Goal: Transaction & Acquisition: Purchase product/service

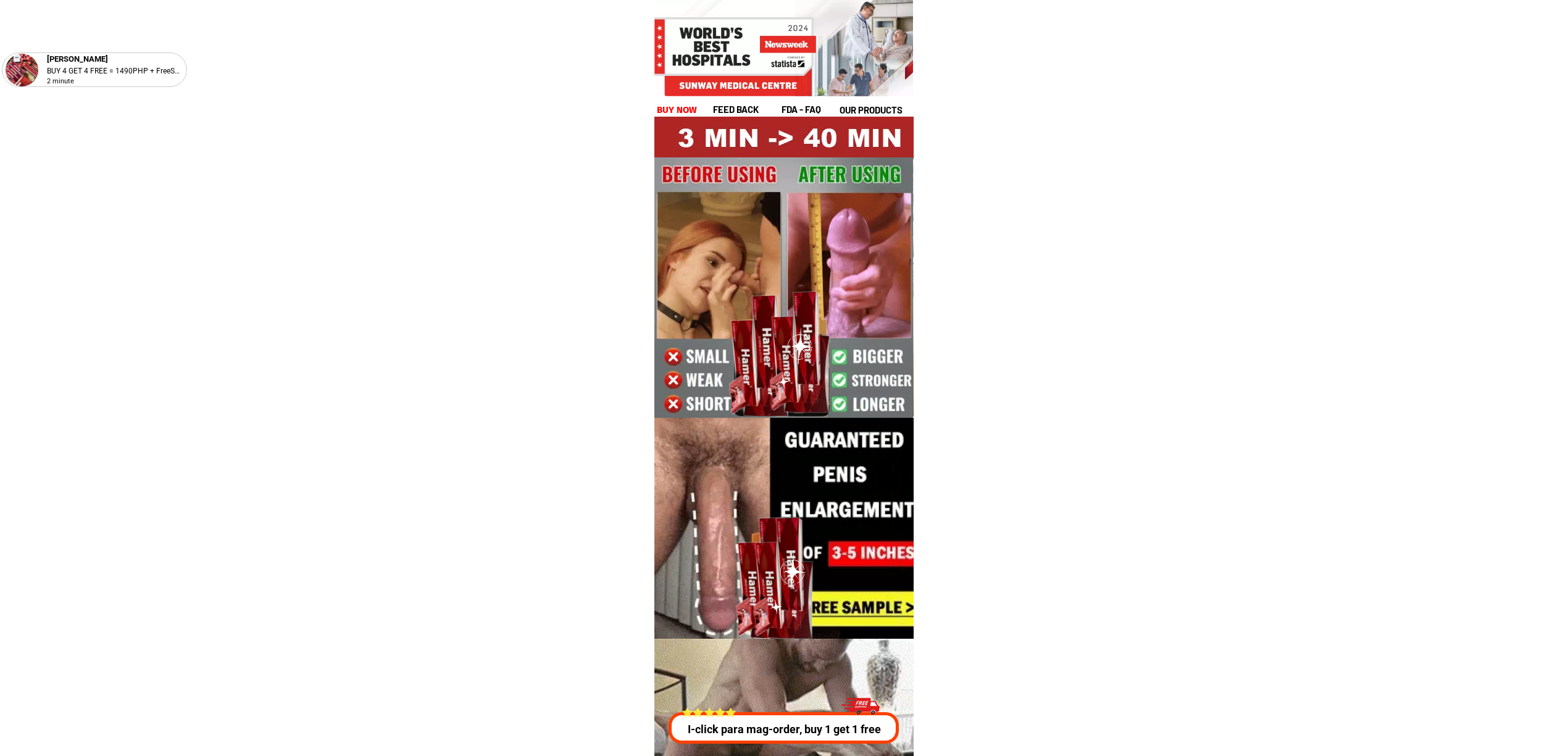
click at [775, 742] on div at bounding box center [782, 727] width 229 height 32
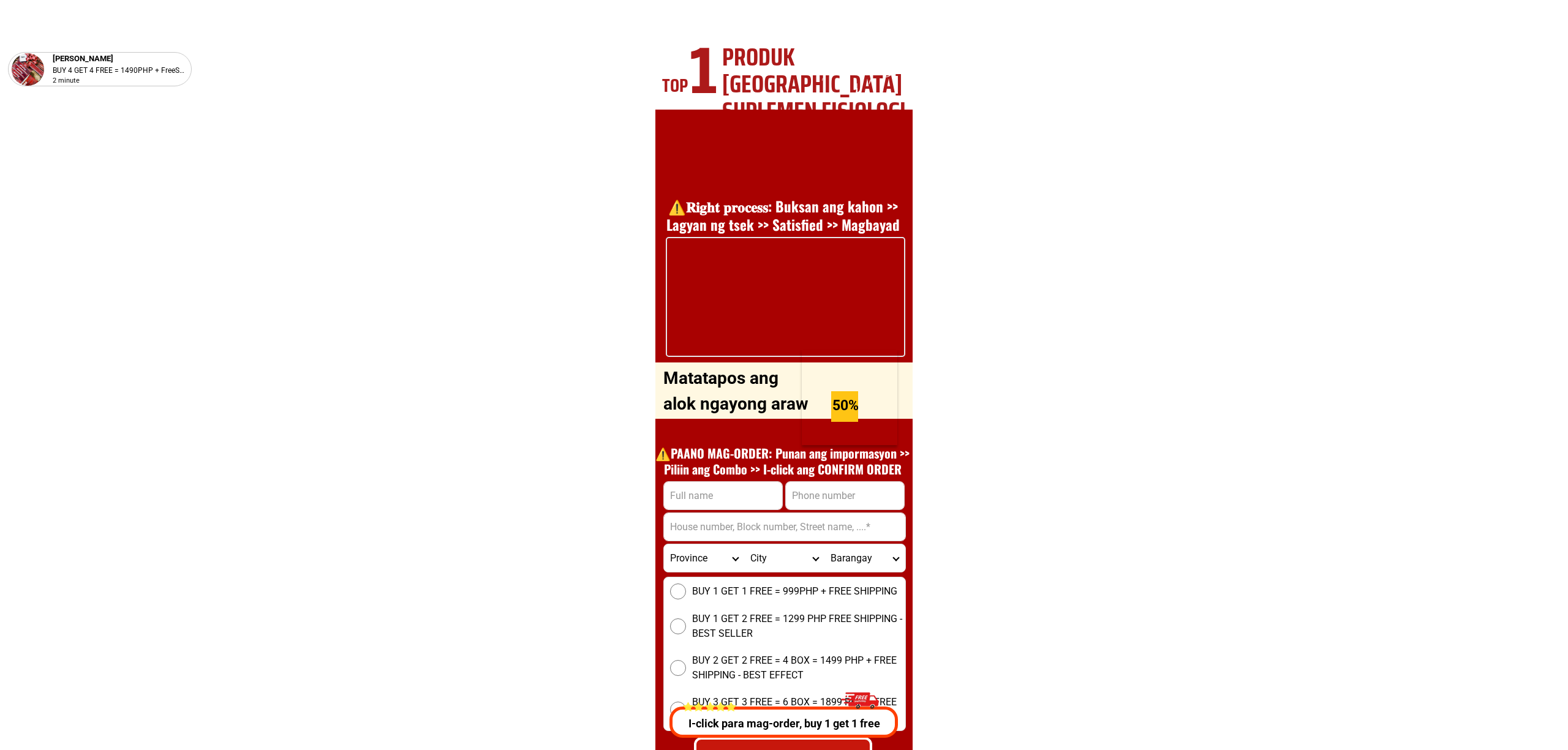
scroll to position [4412, 0]
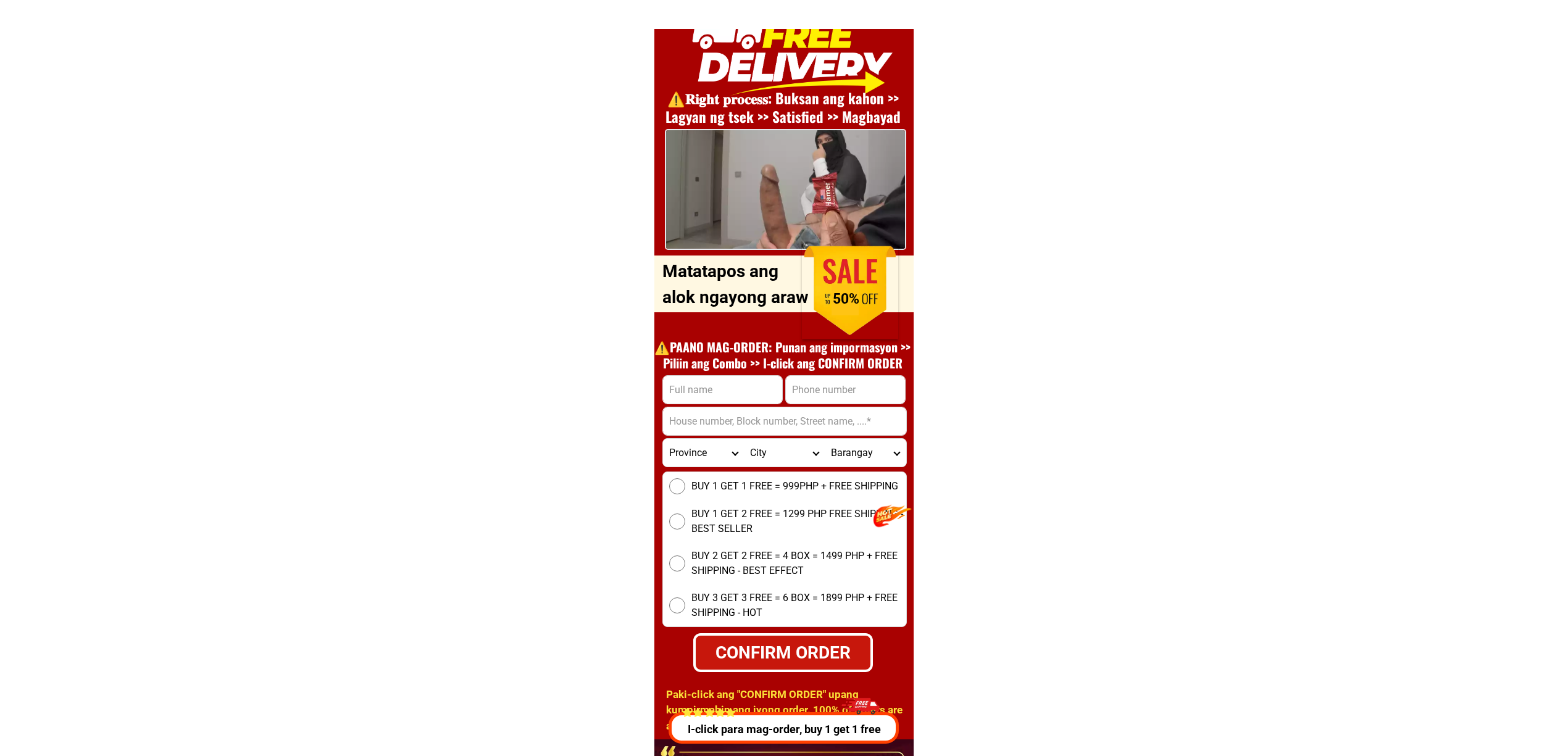
click at [726, 386] on input "Input full_name" at bounding box center [723, 389] width 119 height 28
paste input "Ruel jimenez"
type input "Ruel jimenez"
click at [857, 407] on input "Input address" at bounding box center [785, 421] width 243 height 28
paste input "09629192398"
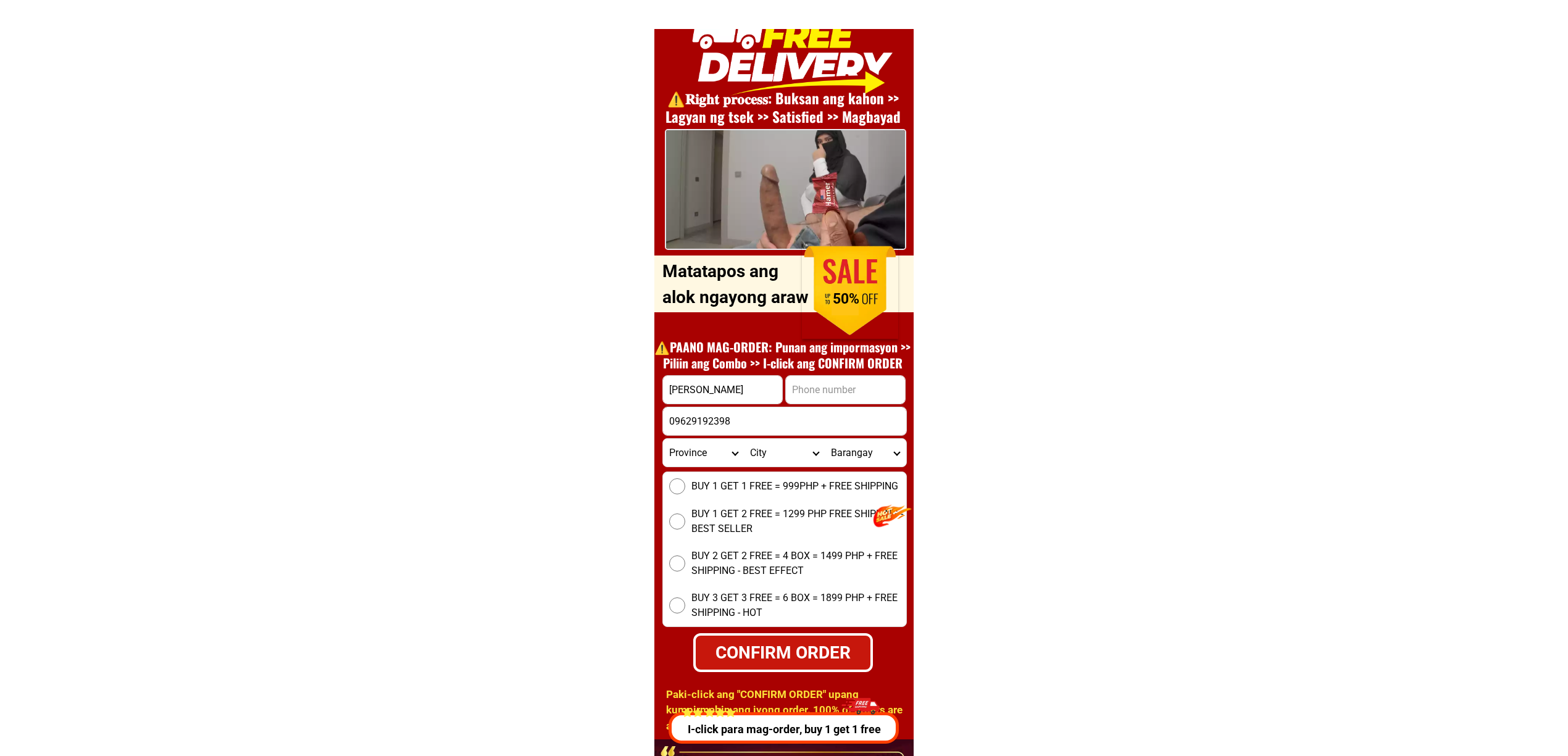
type input "09629192398"
drag, startPoint x: 828, startPoint y: 378, endPoint x: 838, endPoint y: 386, distance: 12.8
click at [828, 378] on input "Input phone_number" at bounding box center [845, 389] width 119 height 28
paste input "09629192398"
type input "09629192398"
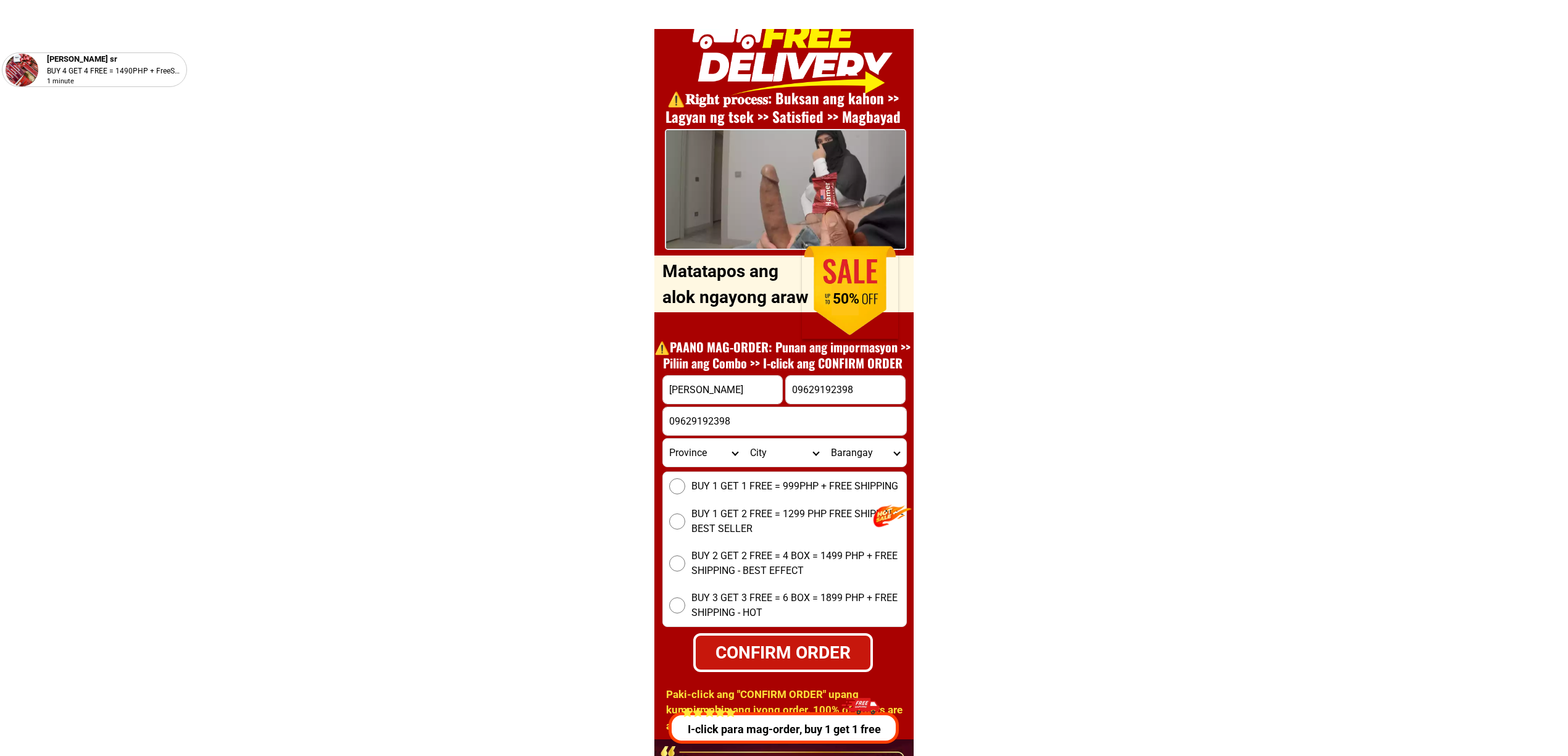
click at [739, 421] on input "09629192398" at bounding box center [785, 421] width 243 height 28
paste input "No.1purok silahis brgy tongohin, Quezon"
type input "No.1purok silahis brgy tongohin, Quezon"
drag, startPoint x: 692, startPoint y: 484, endPoint x: 724, endPoint y: 529, distance: 55.2
click at [692, 484] on span "BUY 1 GET 1 FREE = 999PHP + FREE SHIPPING" at bounding box center [795, 486] width 207 height 15
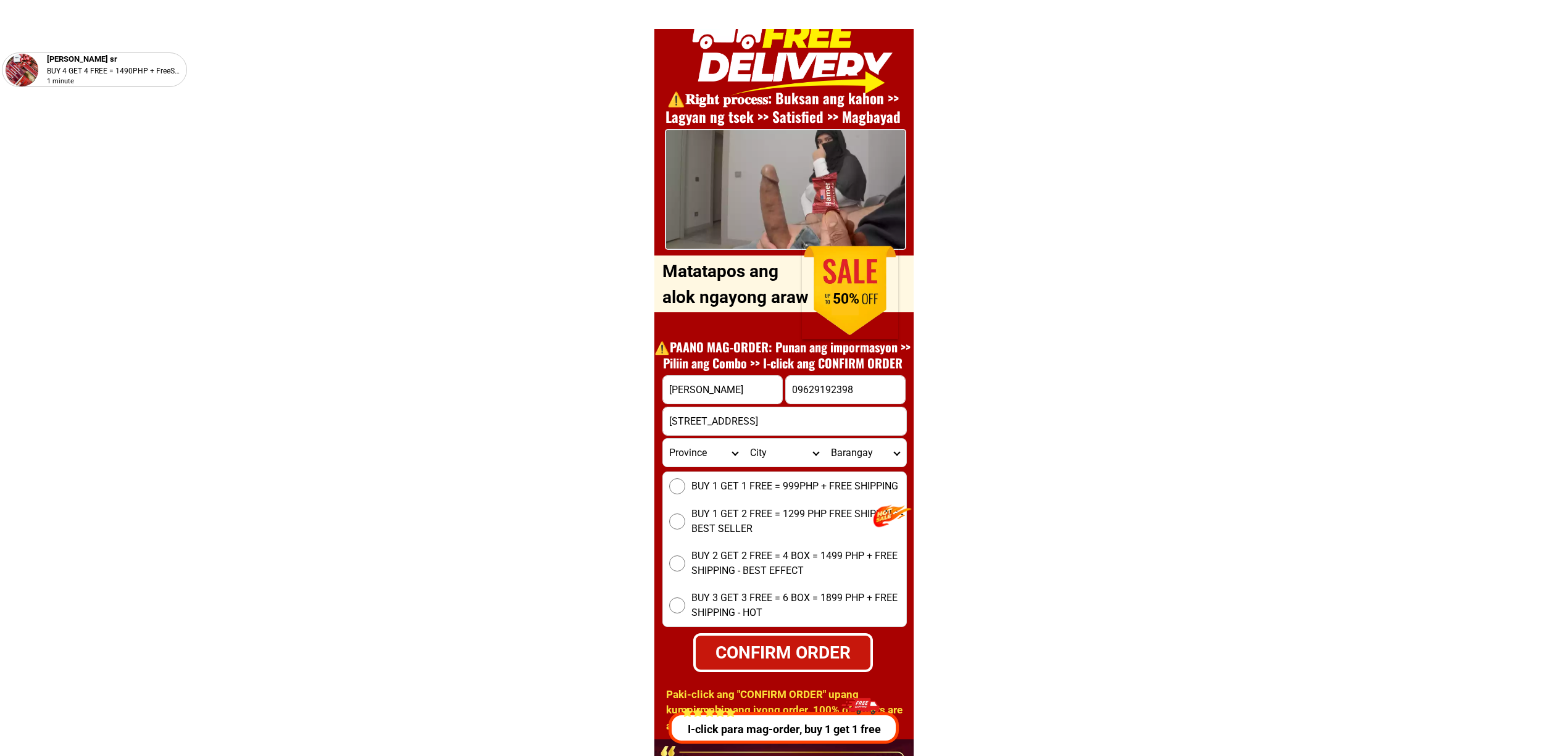
click at [685, 484] on input "BUY 1 GET 1 FREE = 999PHP + FREE SHIPPING" at bounding box center [677, 486] width 16 height 16
click at [799, 657] on div "CONFIRM ORDER" at bounding box center [783, 652] width 175 height 26
radio input "true"
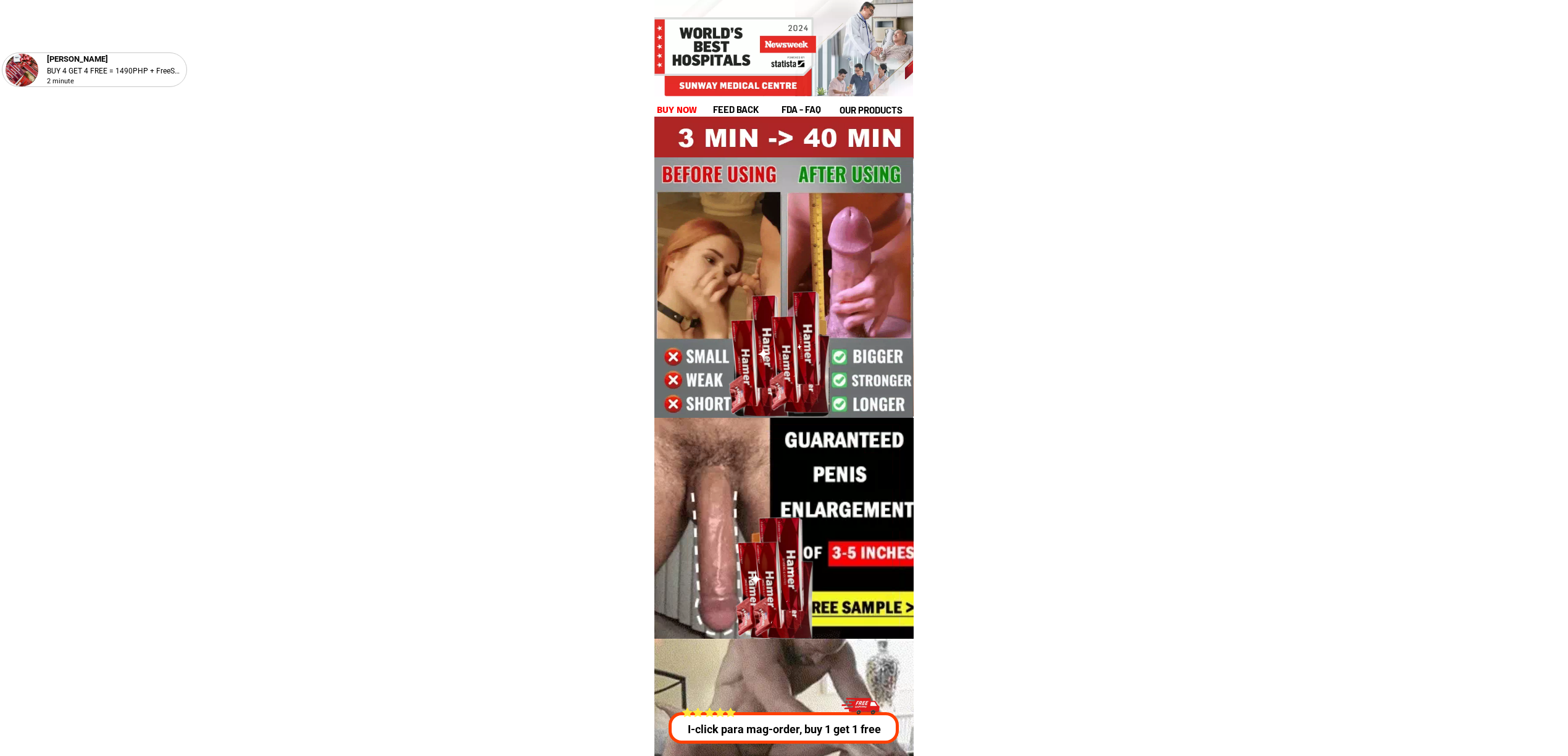
click at [811, 697] on div "I-click para mag-order, buy 1 get 1 free" at bounding box center [782, 718] width 236 height 53
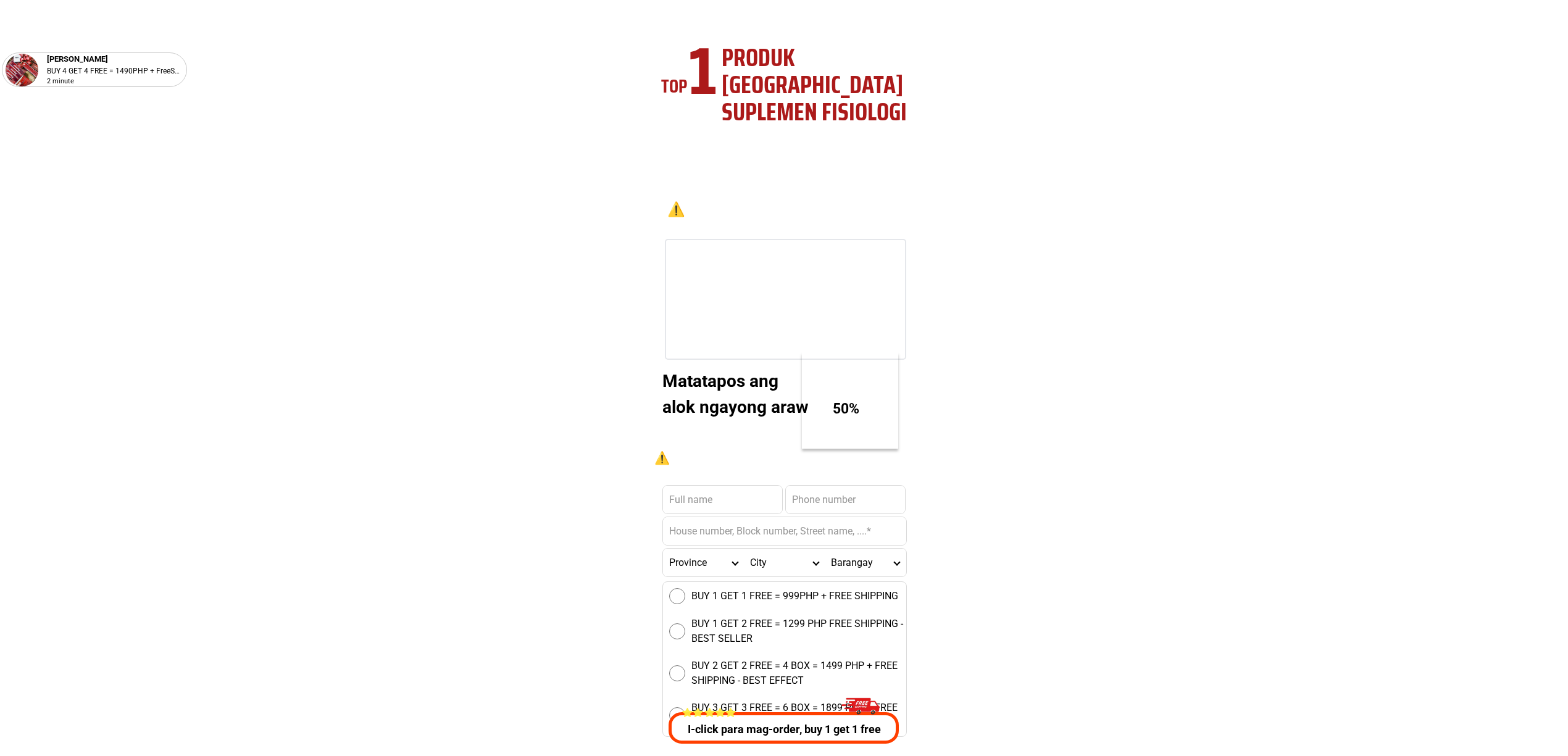
click at [811, 728] on p "I-click para mag-order, buy 1 get 1 free" at bounding box center [780, 729] width 234 height 17
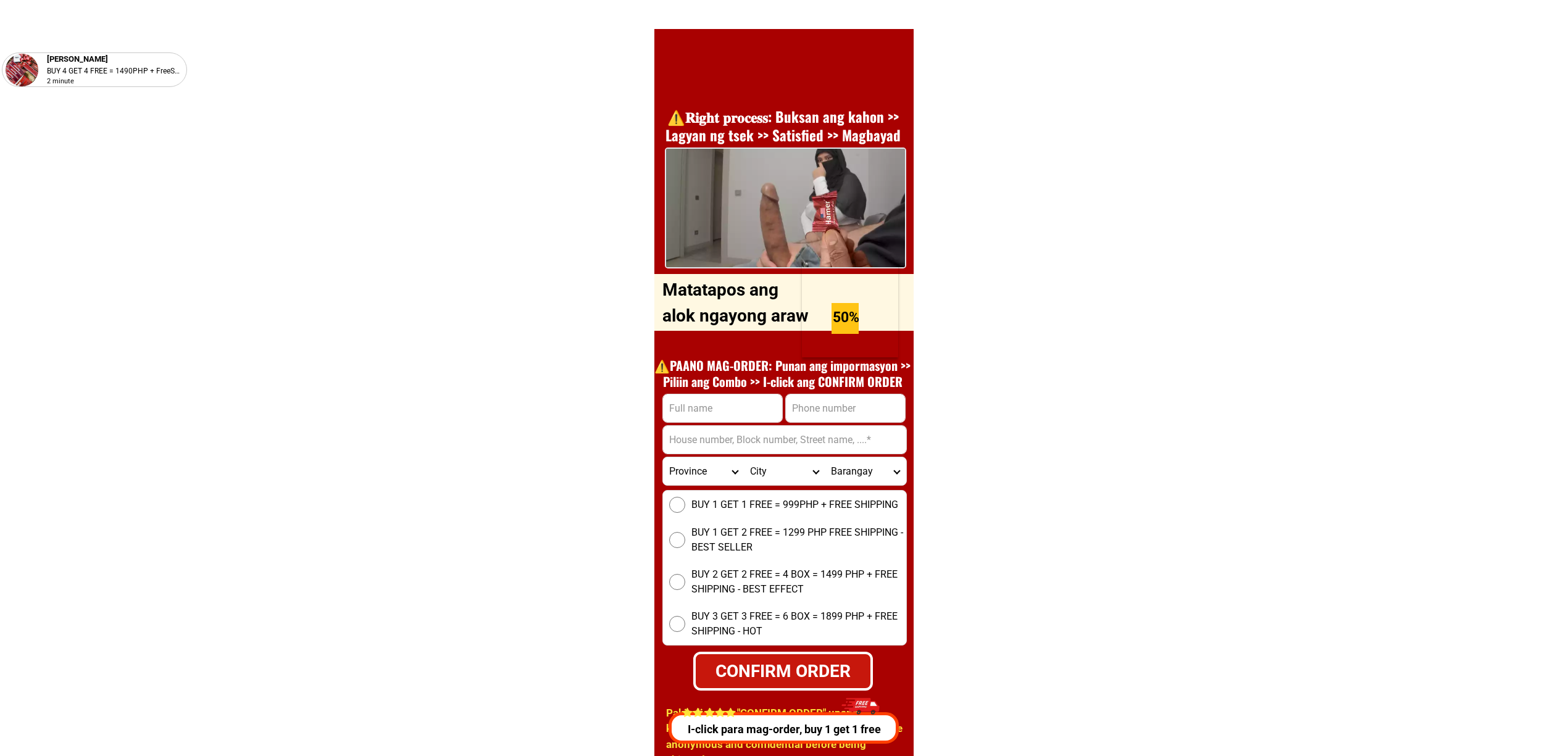
scroll to position [4447, 0]
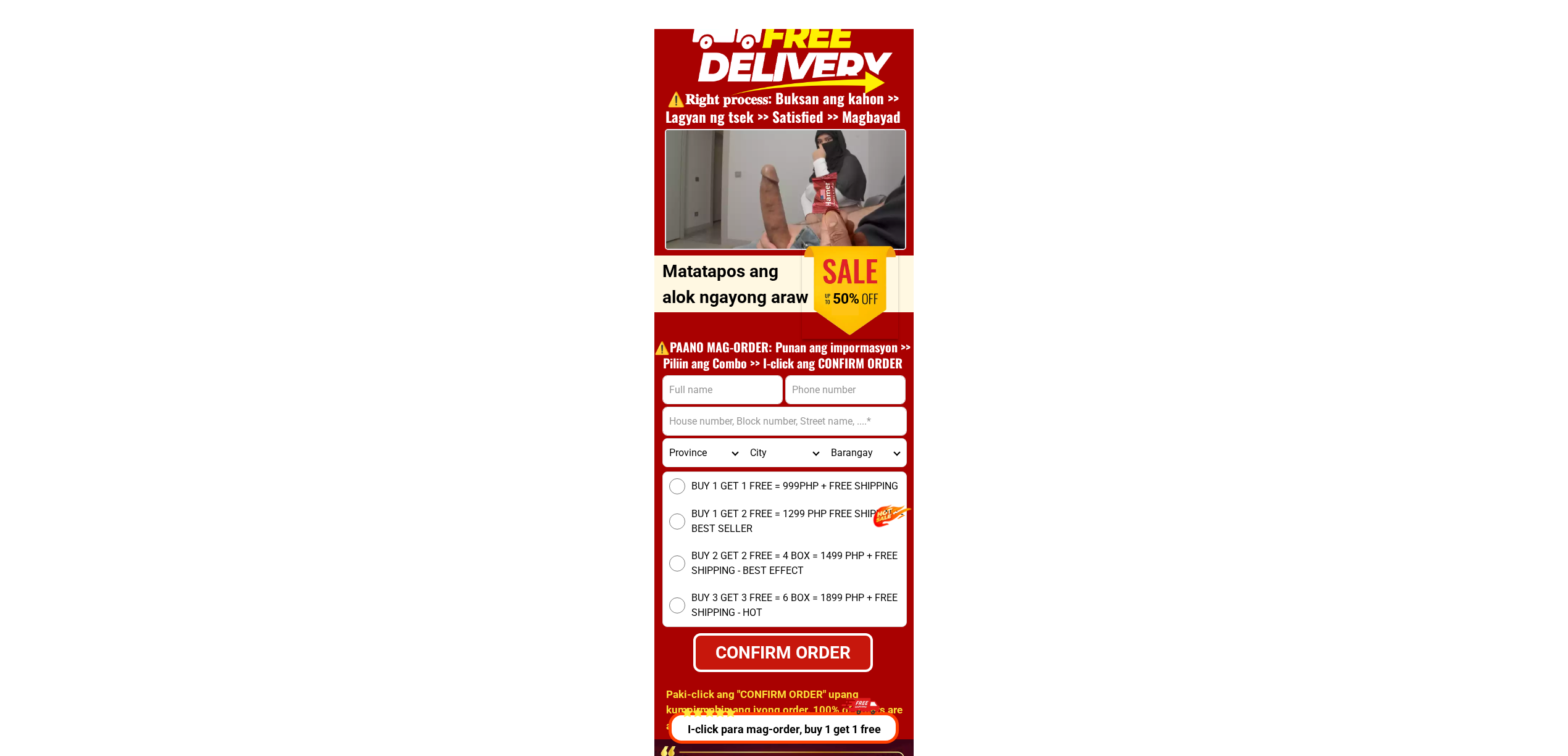
click at [838, 391] on input "Input phone_number" at bounding box center [845, 389] width 119 height 28
paste input "09931684547"
type input "09931684547"
click at [679, 394] on input "Input full_name" at bounding box center [723, 389] width 119 height 28
paste input "Danz pqmpilo"
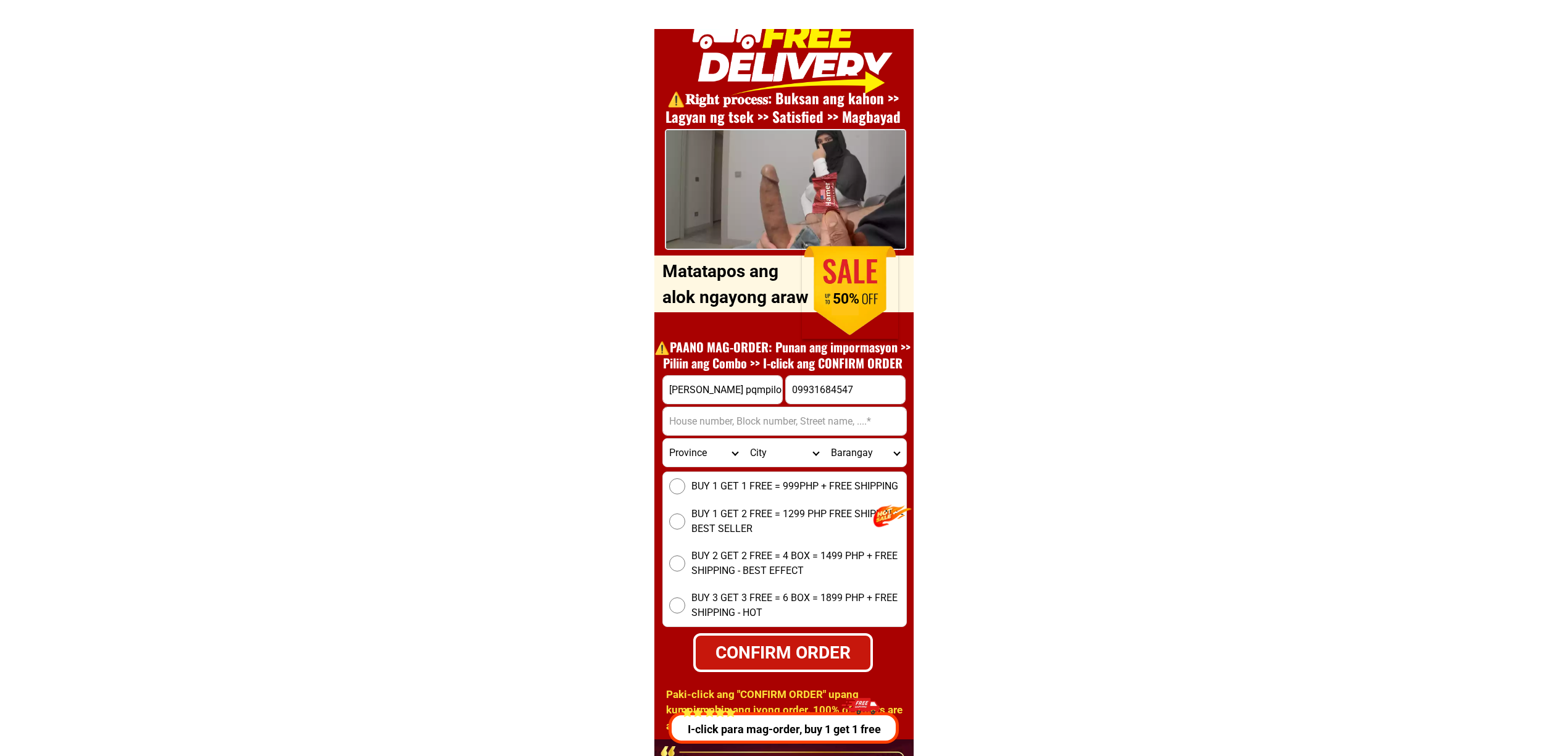
type input "Danz pqmpilo"
click at [751, 421] on input "Input address" at bounding box center [785, 421] width 243 height 28
paste input "Sto kasuy brgy anuniuan puerto galera oriental mindoro"
type input "Sto kasuy brgy anuniuan puerto galera oriental mindoro"
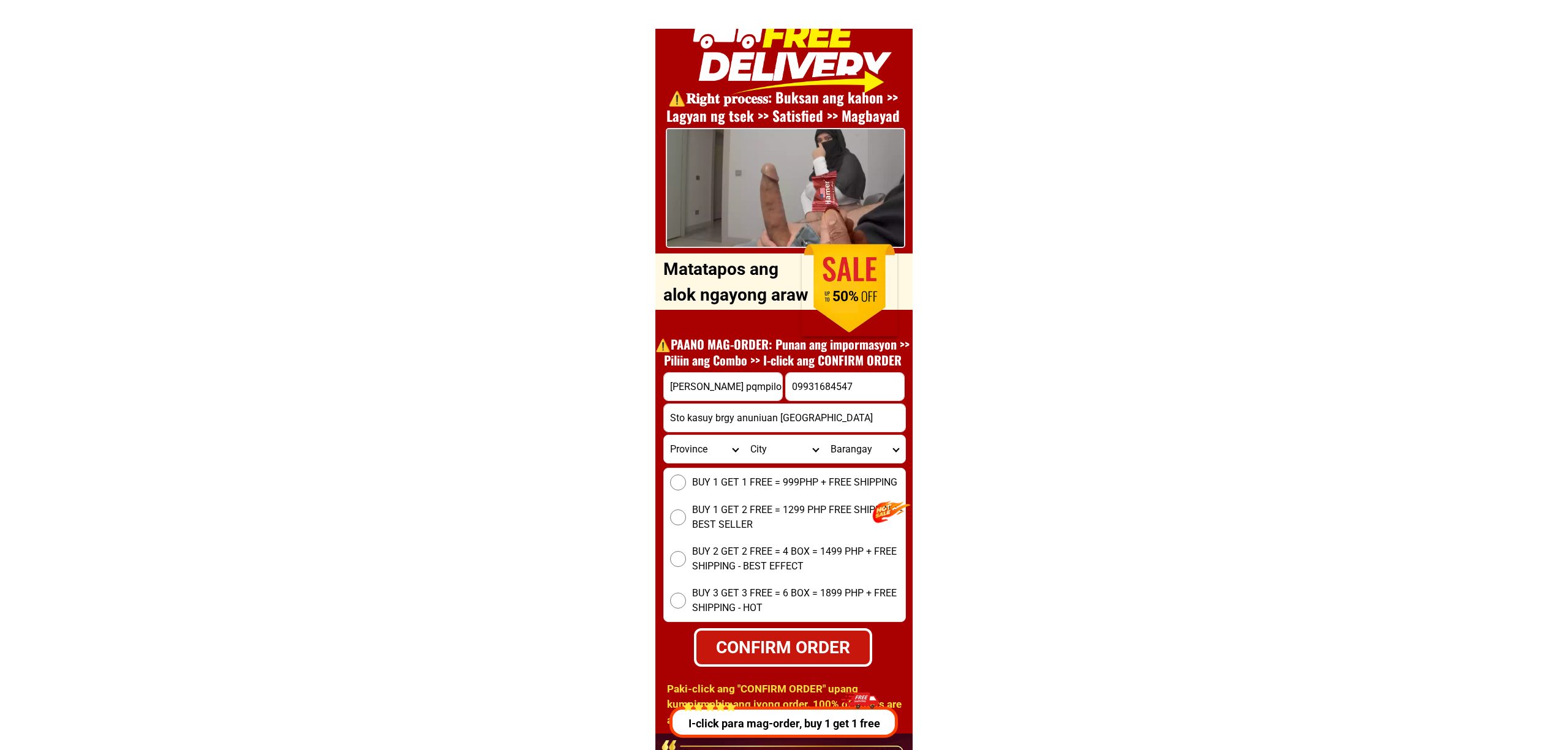
scroll to position [0, 0]
click at [740, 481] on span "BUY 1 GET 1 FREE = 999PHP + FREE SHIPPING" at bounding box center [788, 482] width 205 height 15
click at [680, 481] on input "BUY 1 GET 1 FREE = 999PHP + FREE SHIPPING" at bounding box center [672, 482] width 16 height 16
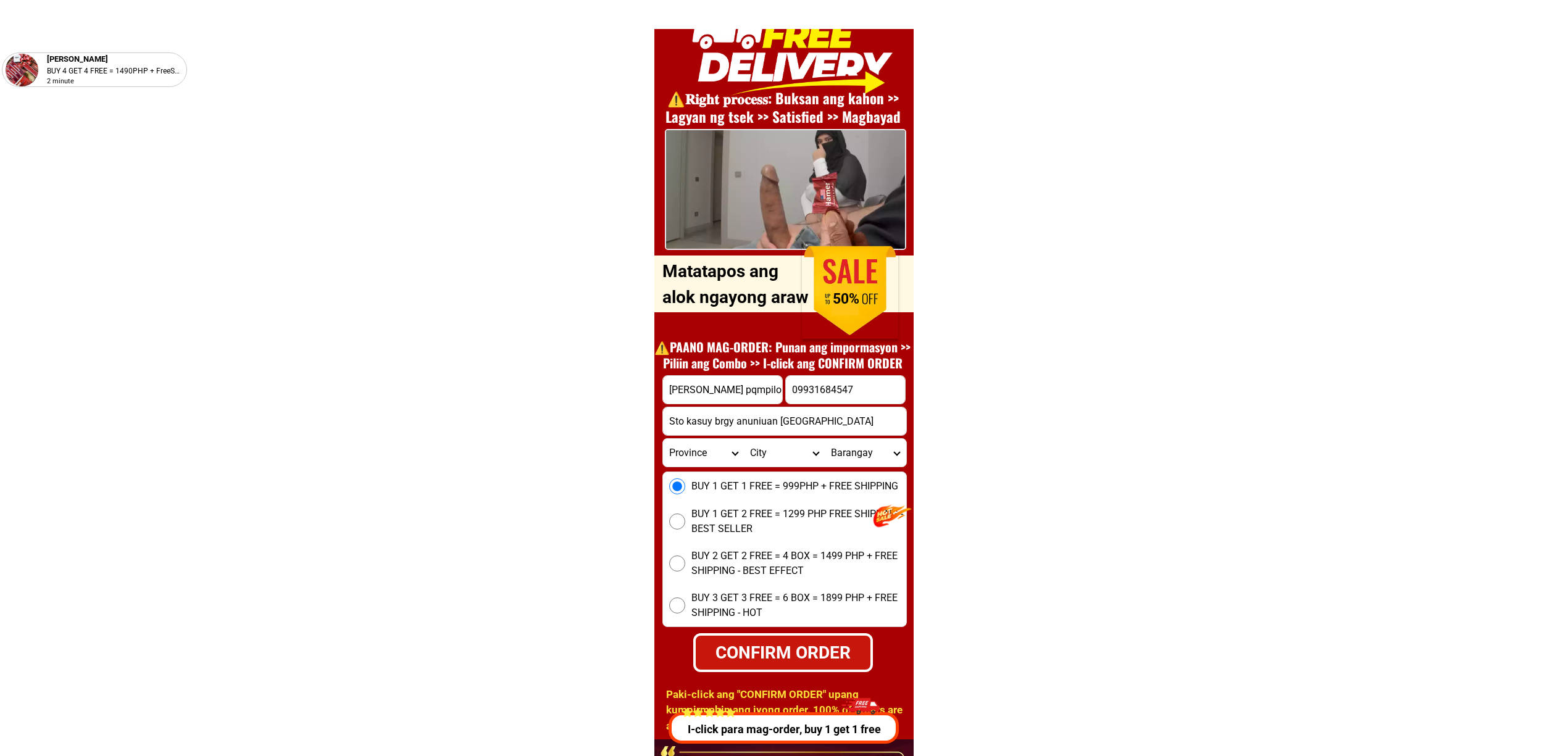
click at [739, 627] on form "Danz pqmpilo 09931684547 CONFIRM ORDER Sto kasuy brgy anuniuan puerto galera or…" at bounding box center [785, 523] width 244 height 297
click at [769, 652] on div "CONFIRM ORDER" at bounding box center [783, 652] width 177 height 26
radio input "true"
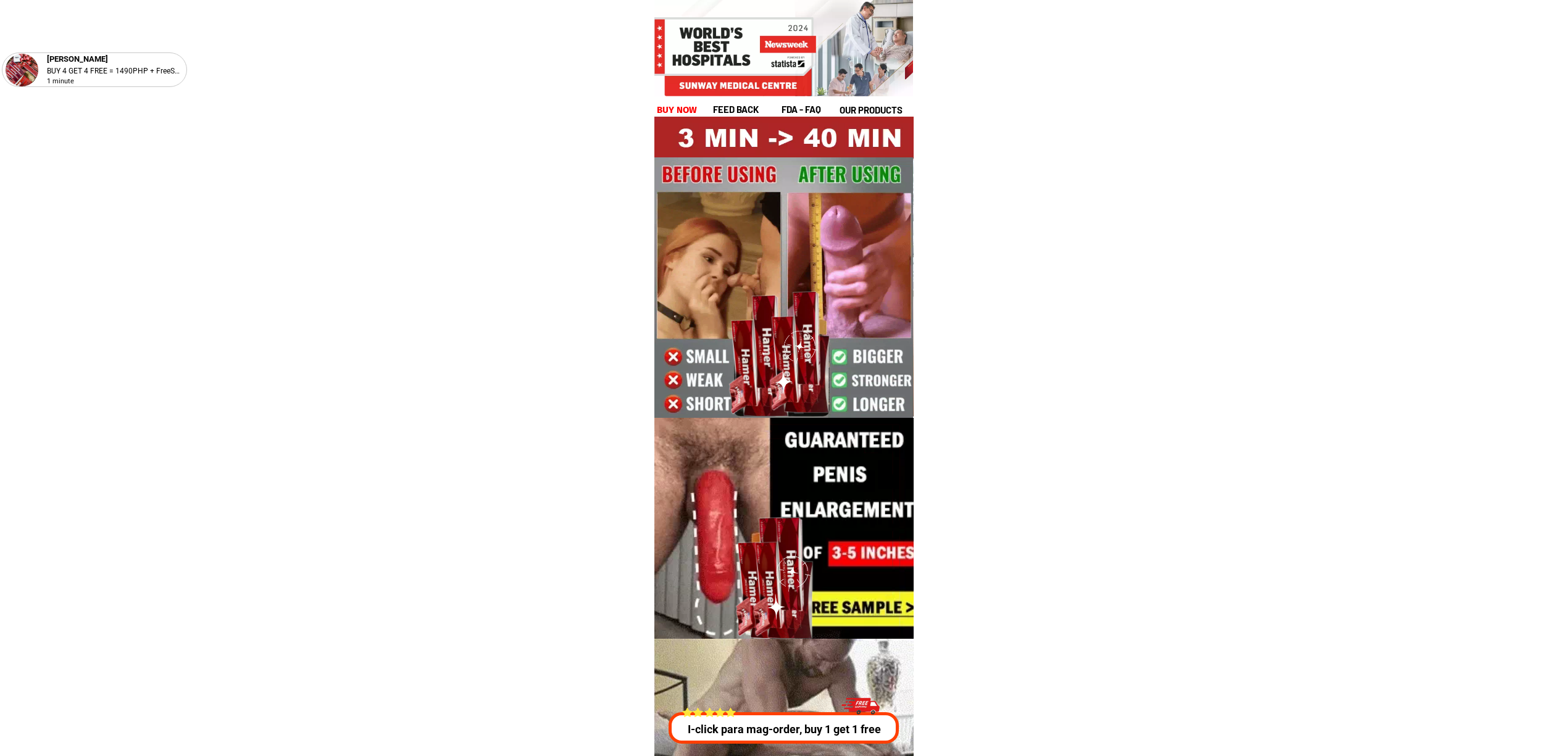
click at [825, 728] on p "I-click para mag-order, buy 1 get 1 free" at bounding box center [780, 729] width 234 height 17
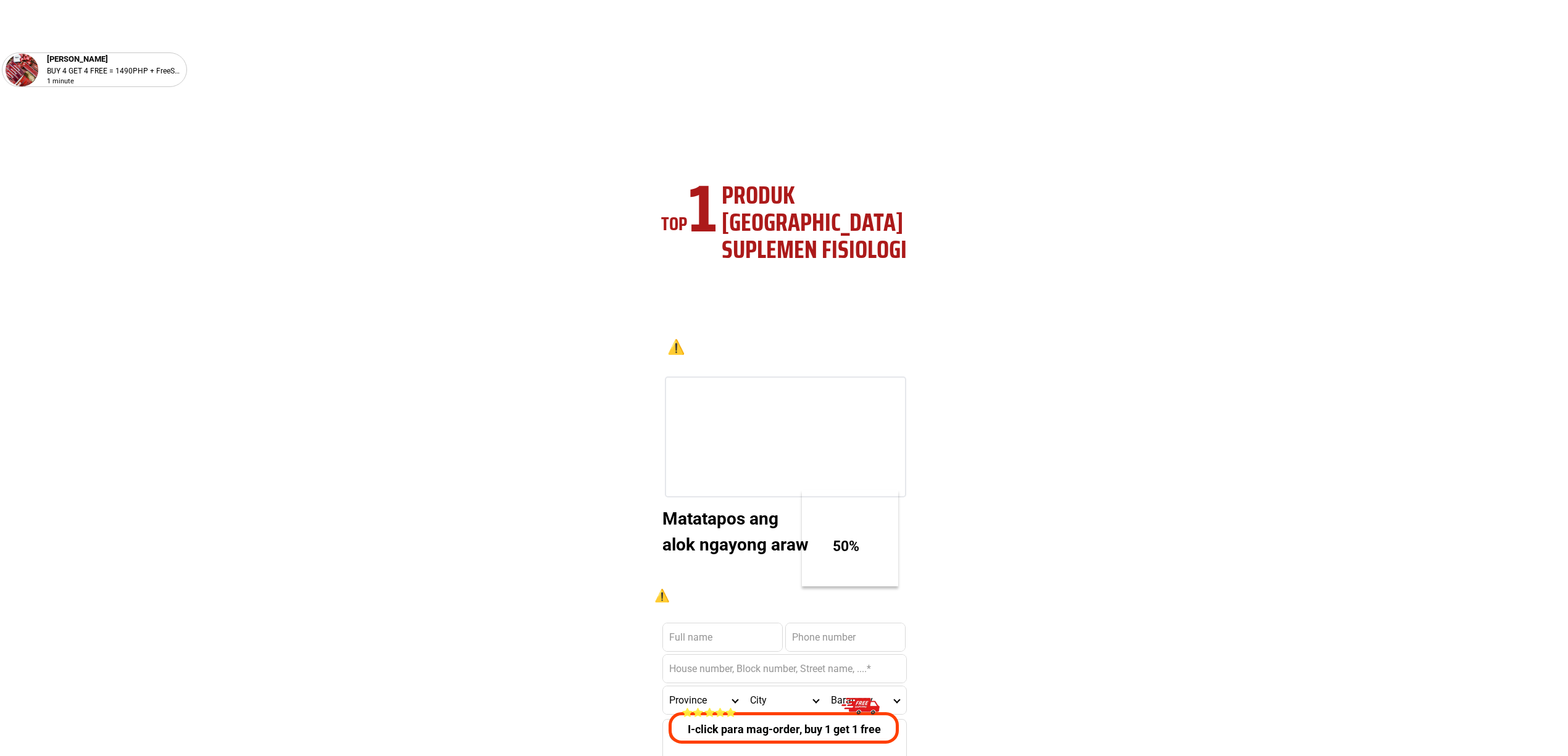
scroll to position [4447, 0]
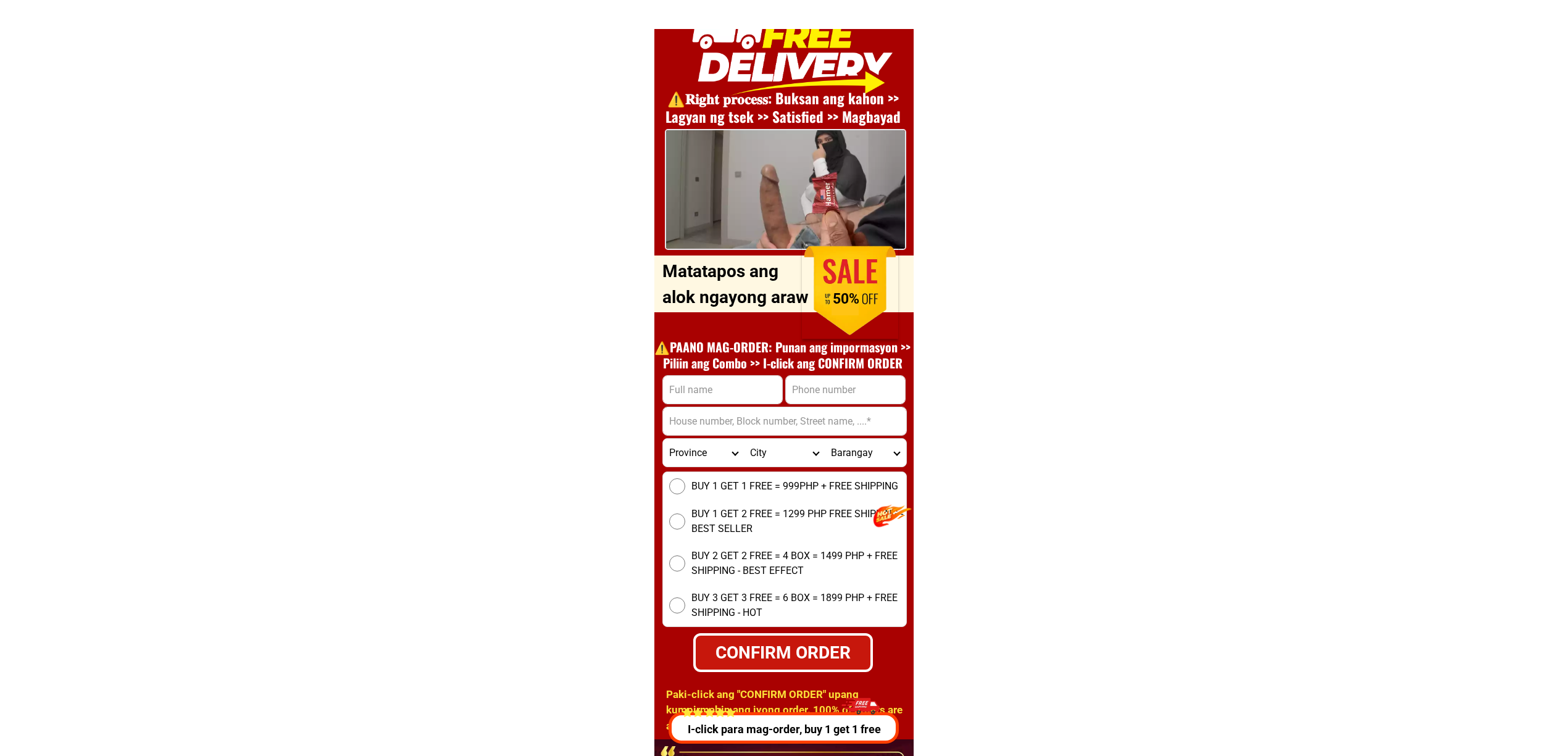
click at [707, 388] on input "Input full_name" at bounding box center [723, 389] width 119 height 28
paste input "francisco Caboteja"
type input "francisco Caboteja"
click at [834, 401] on div at bounding box center [845, 389] width 120 height 29
click at [830, 391] on input "Input phone_number" at bounding box center [845, 389] width 119 height 28
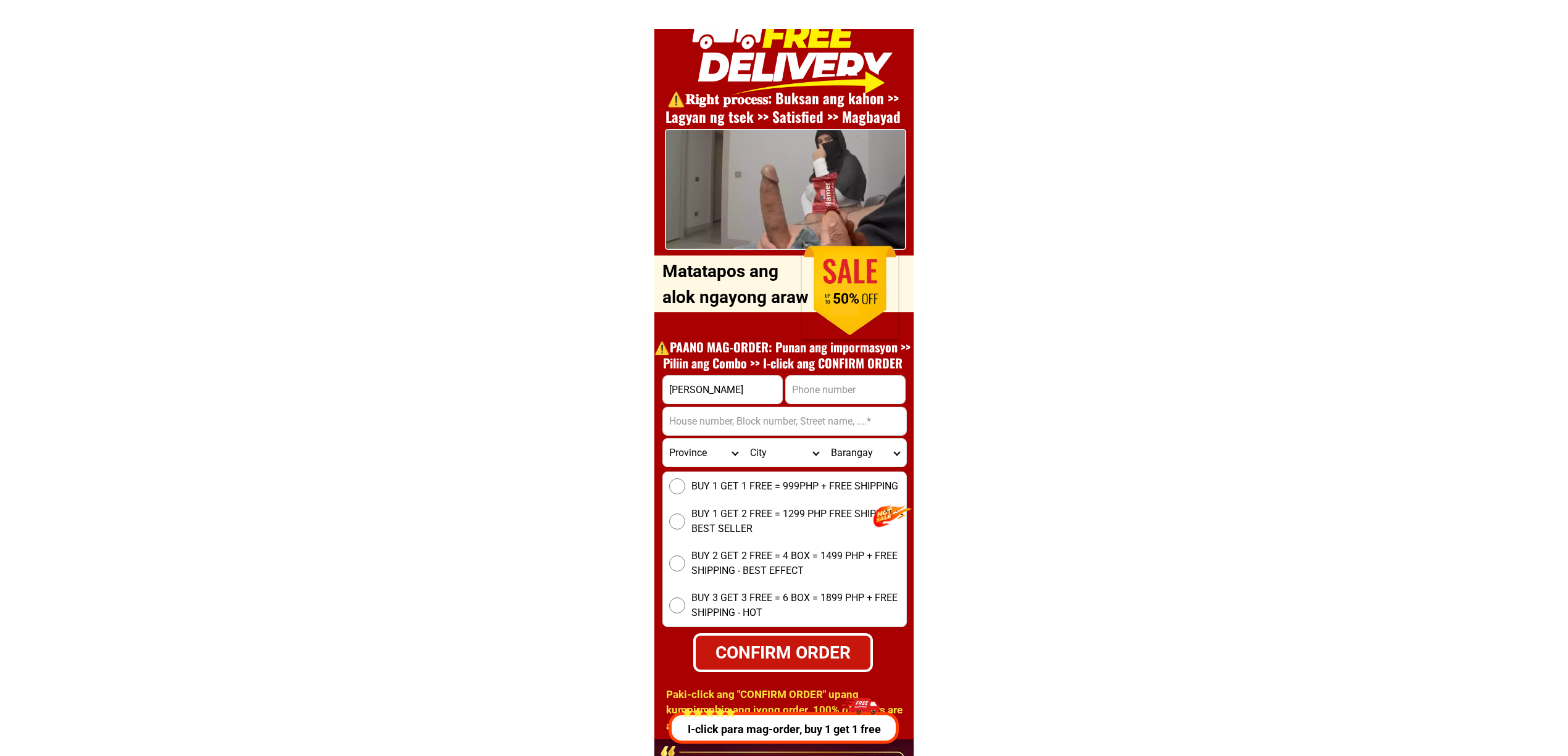
paste input "09324176556"
type input "09324176556"
drag, startPoint x: 817, startPoint y: 416, endPoint x: 890, endPoint y: 426, distance: 73.7
click at [817, 416] on input "Input address" at bounding box center [785, 421] width 243 height 28
paste input "3728 Tabang Local Rd, Bulacan"
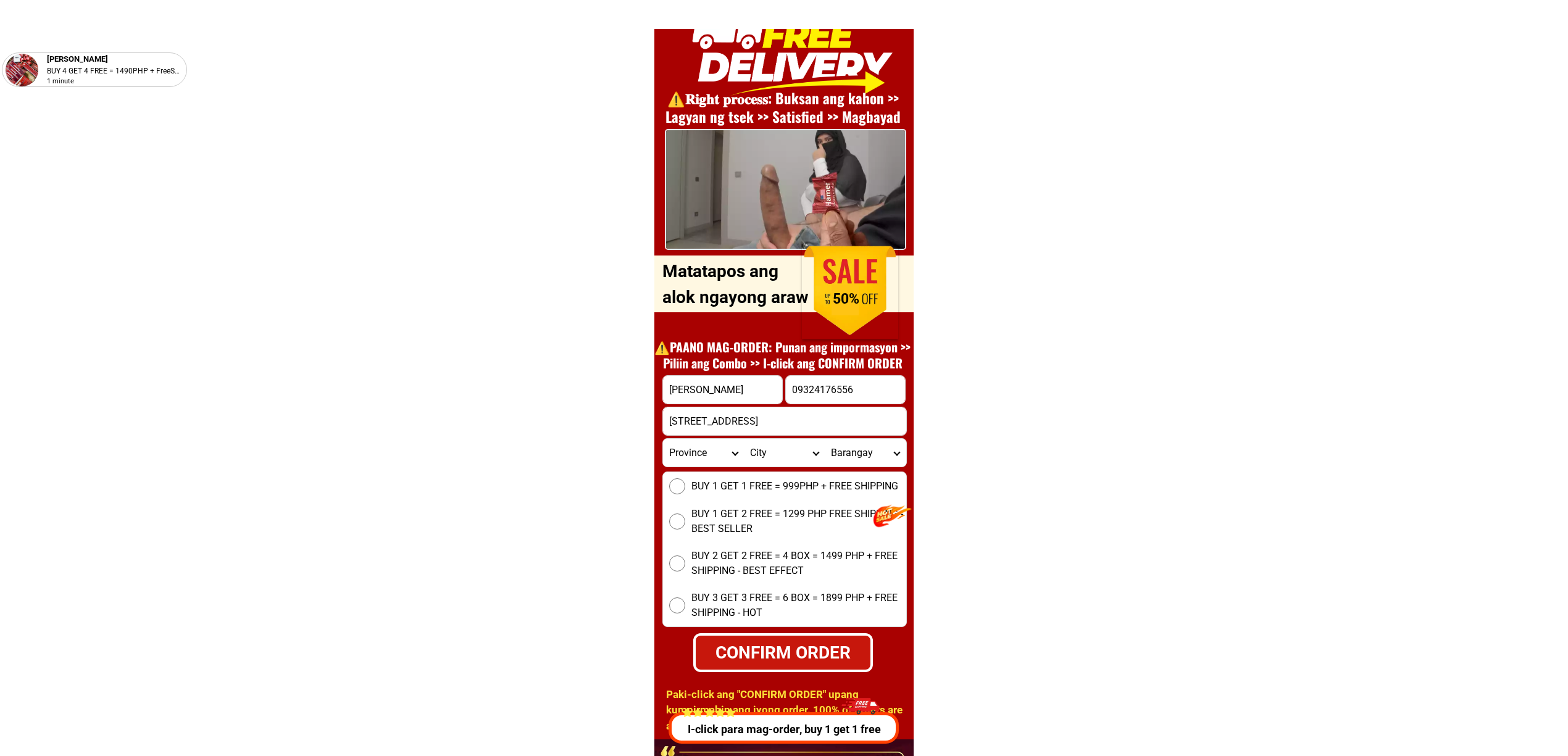
type input "3728 Tabang Local Rd, Bulacan"
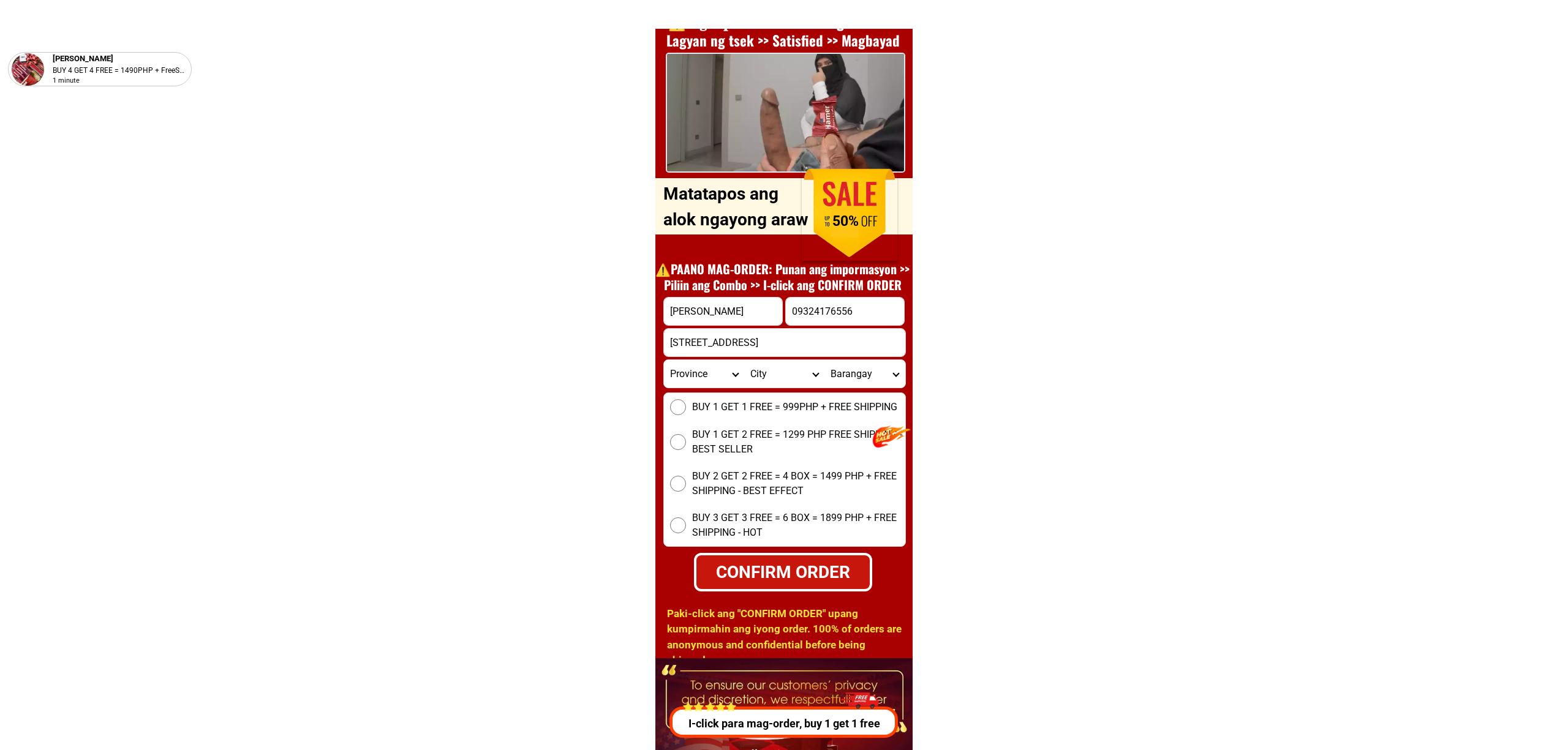
scroll to position [4494, 0]
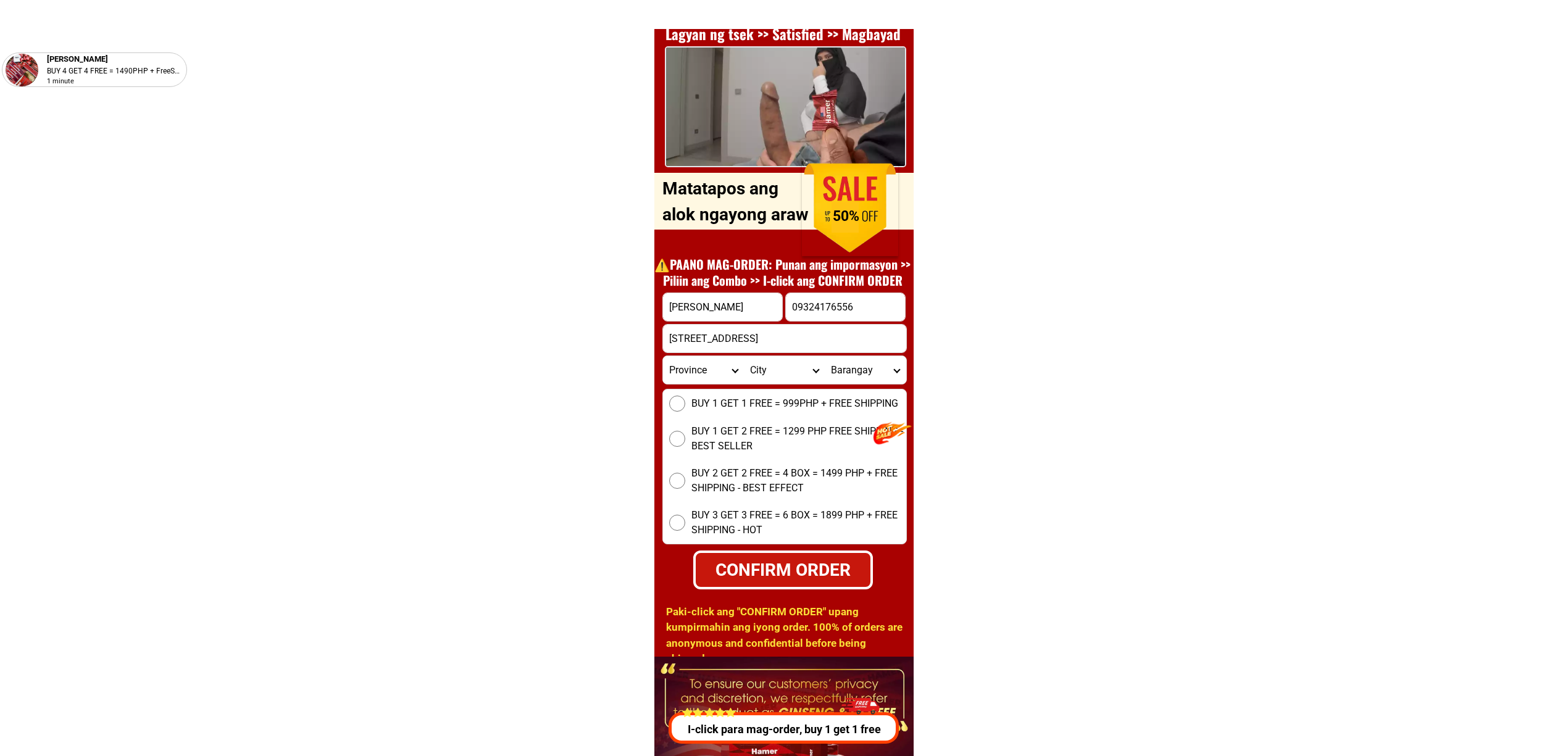
click at [716, 473] on span "BUY 2 GET 2 FREE = 4 BOX = 1499 PHP + FREE SHIPPING - BEST EFFECT" at bounding box center [799, 481] width 215 height 30
click at [685, 473] on input "BUY 2 GET 2 FREE = 4 BOX = 1499 PHP + FREE SHIPPING - BEST EFFECT" at bounding box center [677, 481] width 16 height 16
click at [842, 552] on div "CONFIRM ORDER" at bounding box center [783, 569] width 180 height 39
radio input "true"
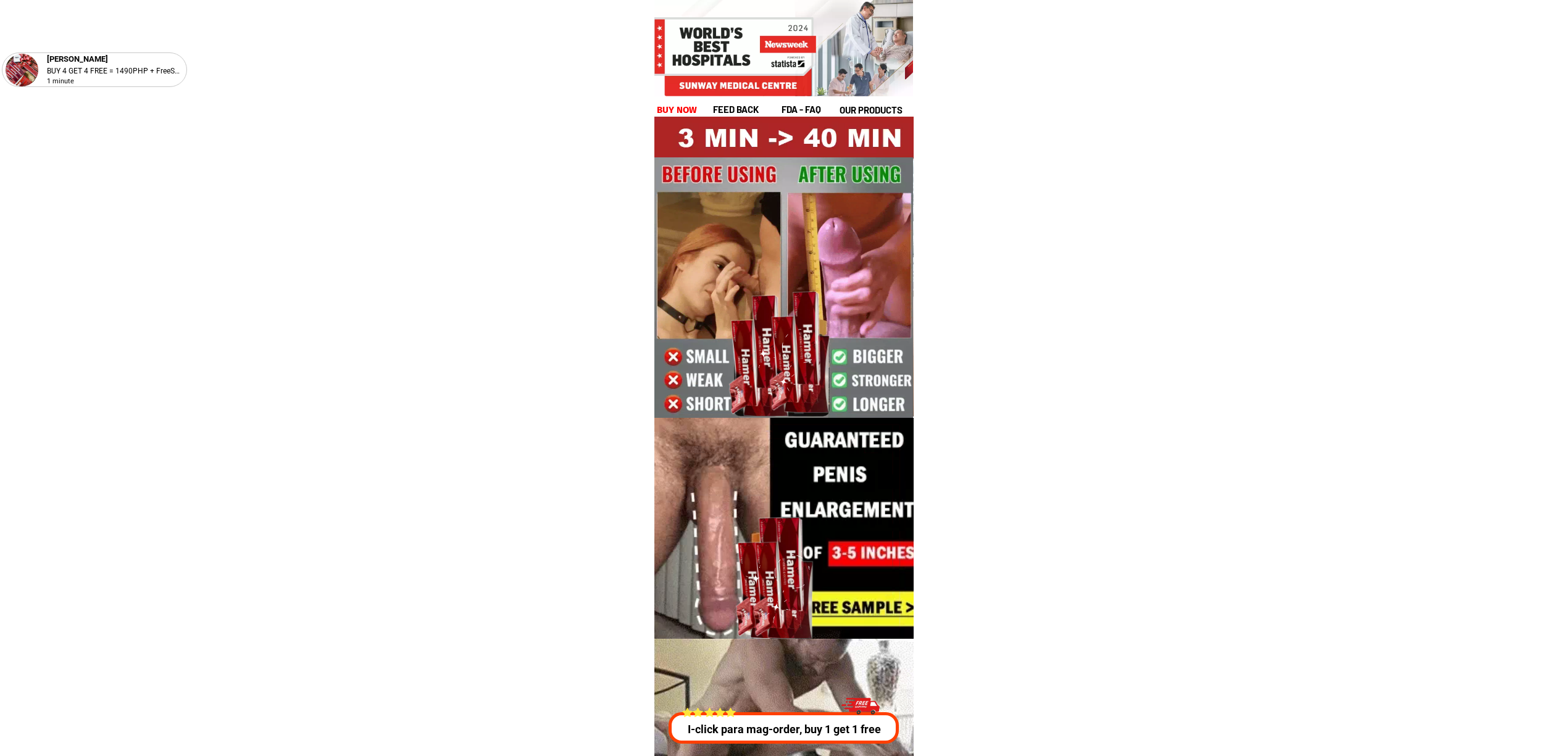
click at [803, 734] on p "I-click para mag-order, buy 1 get 1 free" at bounding box center [780, 729] width 234 height 17
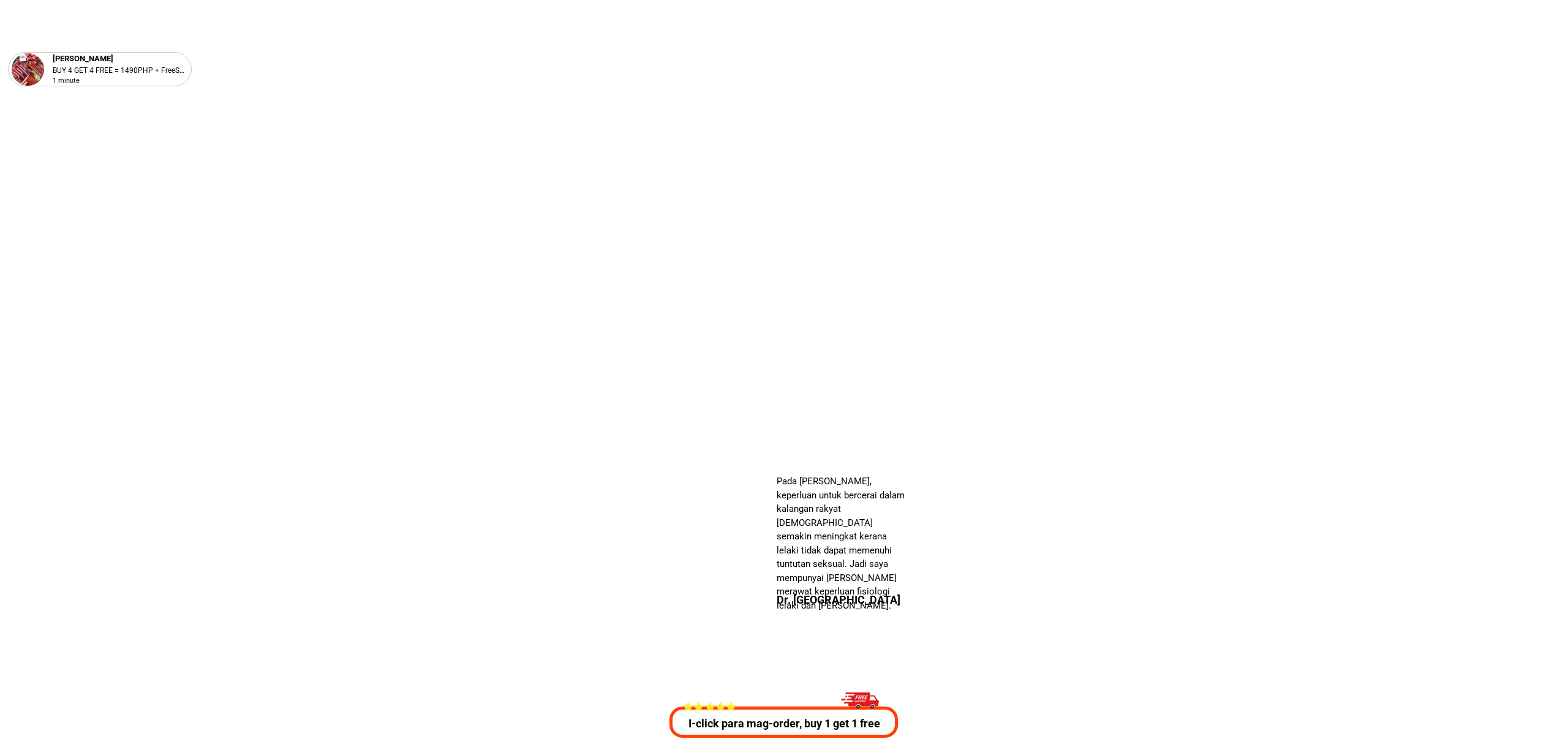
scroll to position [4412, 0]
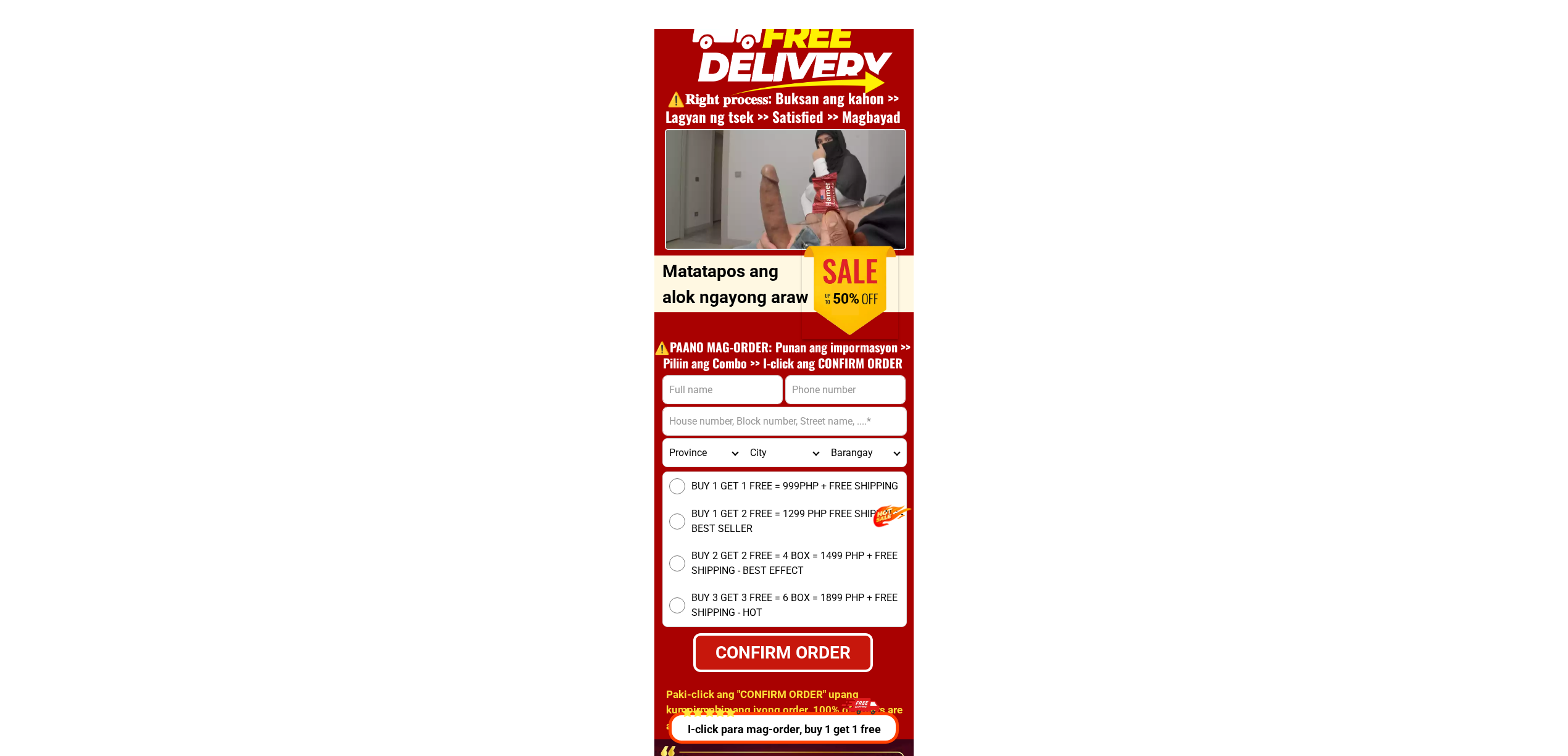
click at [654, 383] on div "⚠️️𝐑𝐢𝐠𝐡𝐭 𝐩𝐫𝐨𝐜𝐞𝐬𝐬: Buksan ang kahon >> Lagyan ng tsek >> Satisfied >> Magbayad O…" at bounding box center [784, 370] width 259 height 739
click at [753, 390] on input "Input full_name" at bounding box center [723, 389] width 119 height 28
paste input "Pendatun Magelna"
type input "Pendatun Magelna"
click at [811, 410] on input "Input address" at bounding box center [785, 421] width 243 height 28
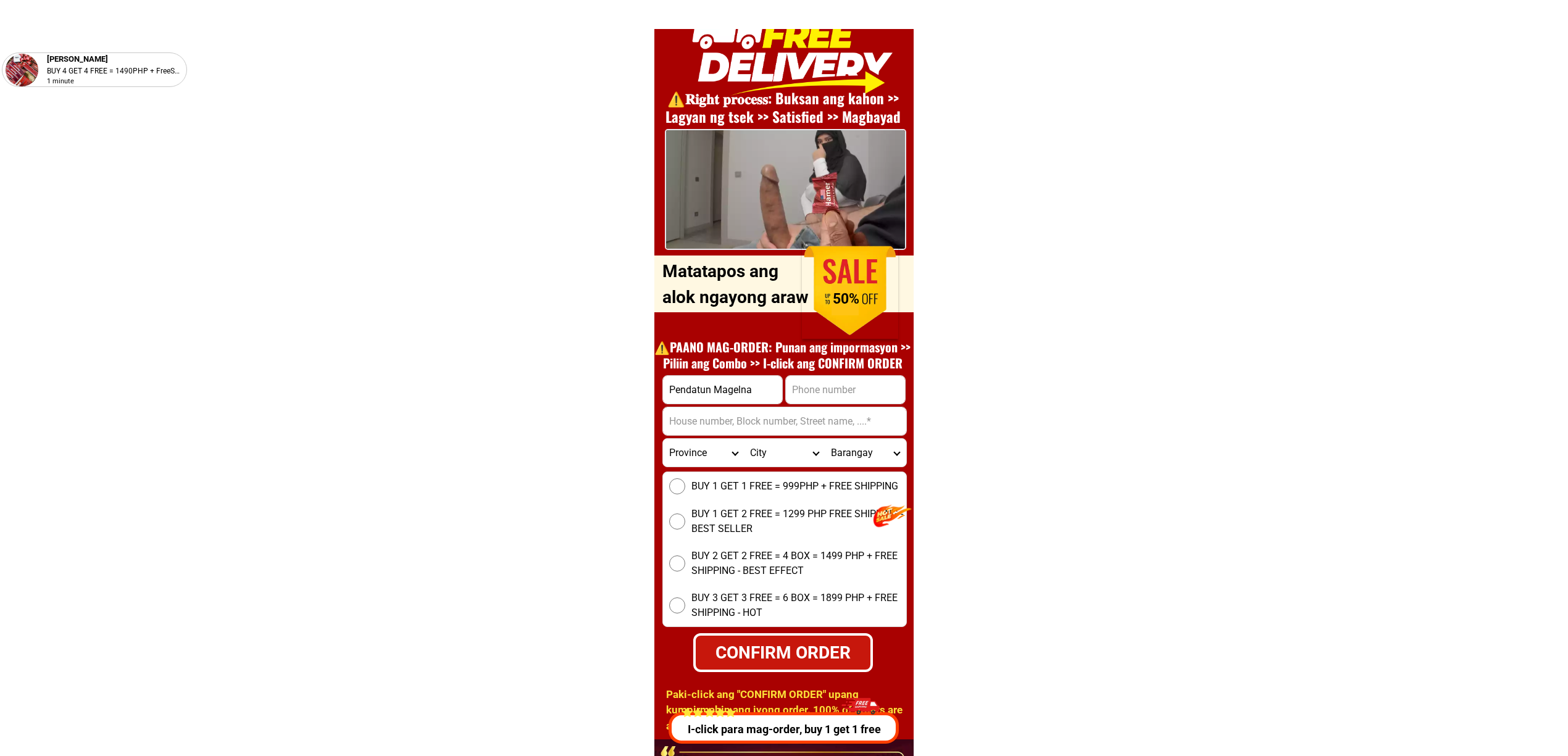
paste input "09753967232"
drag, startPoint x: 806, startPoint y: 391, endPoint x: 823, endPoint y: 435, distance: 47.2
click at [806, 391] on input "Input phone_number" at bounding box center [845, 389] width 119 height 28
type input "09753967232"
click at [788, 423] on input "Input address" at bounding box center [785, 421] width 243 height 28
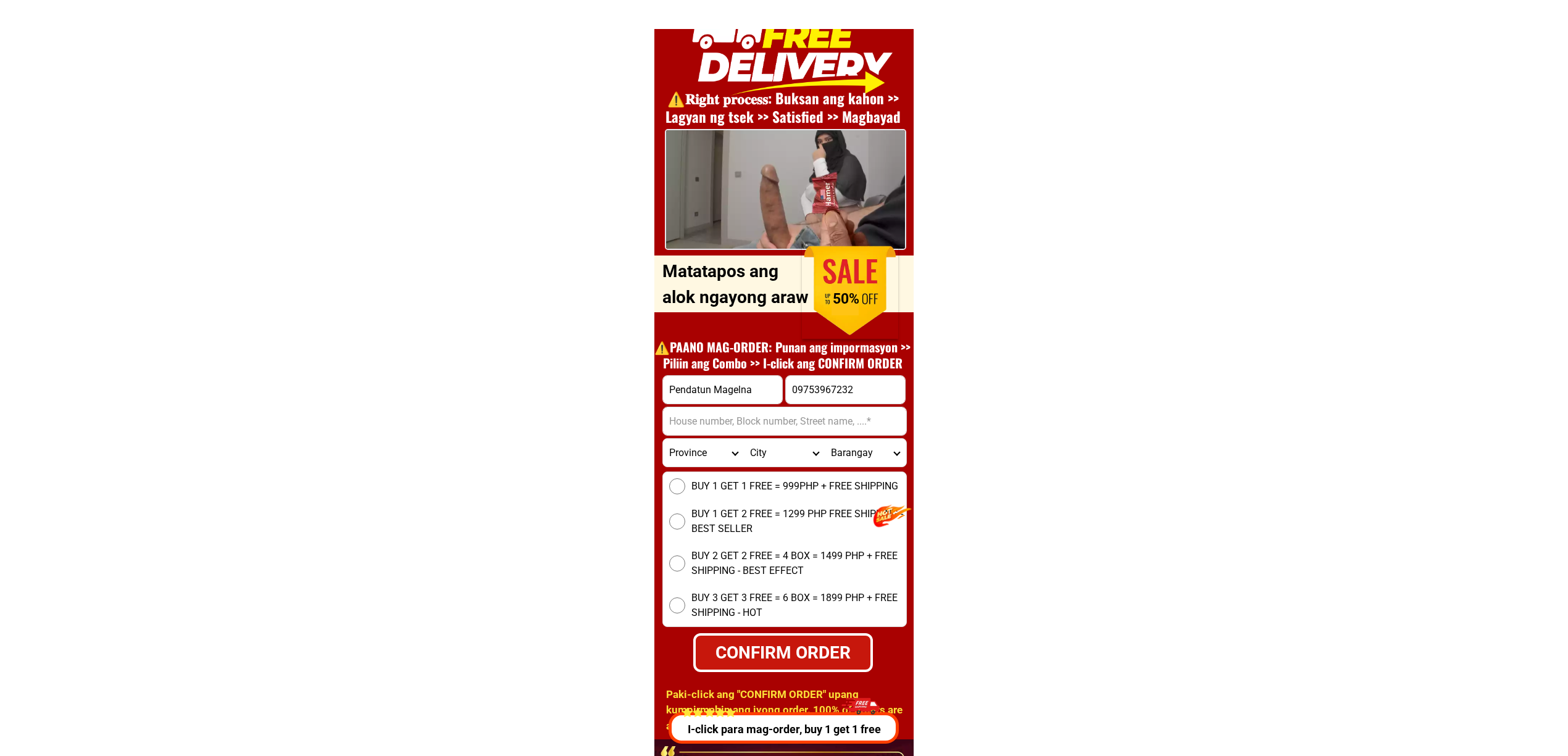
paste input "Poblacion Dicalungan, Maguindanao"
type input "Poblacion Dicalungan, Maguindanao"
click at [733, 500] on div "BUY 1 GET 1 FREE = 999PHP + FREE SHIPPING BUY 1 GET 2 FREE = 1299 PHP FREE SHIP…" at bounding box center [785, 549] width 244 height 156
click at [716, 479] on span "BUY 1 GET 1 FREE = 999PHP + FREE SHIPPING" at bounding box center [795, 486] width 207 height 15
click at [685, 479] on input "BUY 1 GET 1 FREE = 999PHP + FREE SHIPPING" at bounding box center [677, 486] width 16 height 16
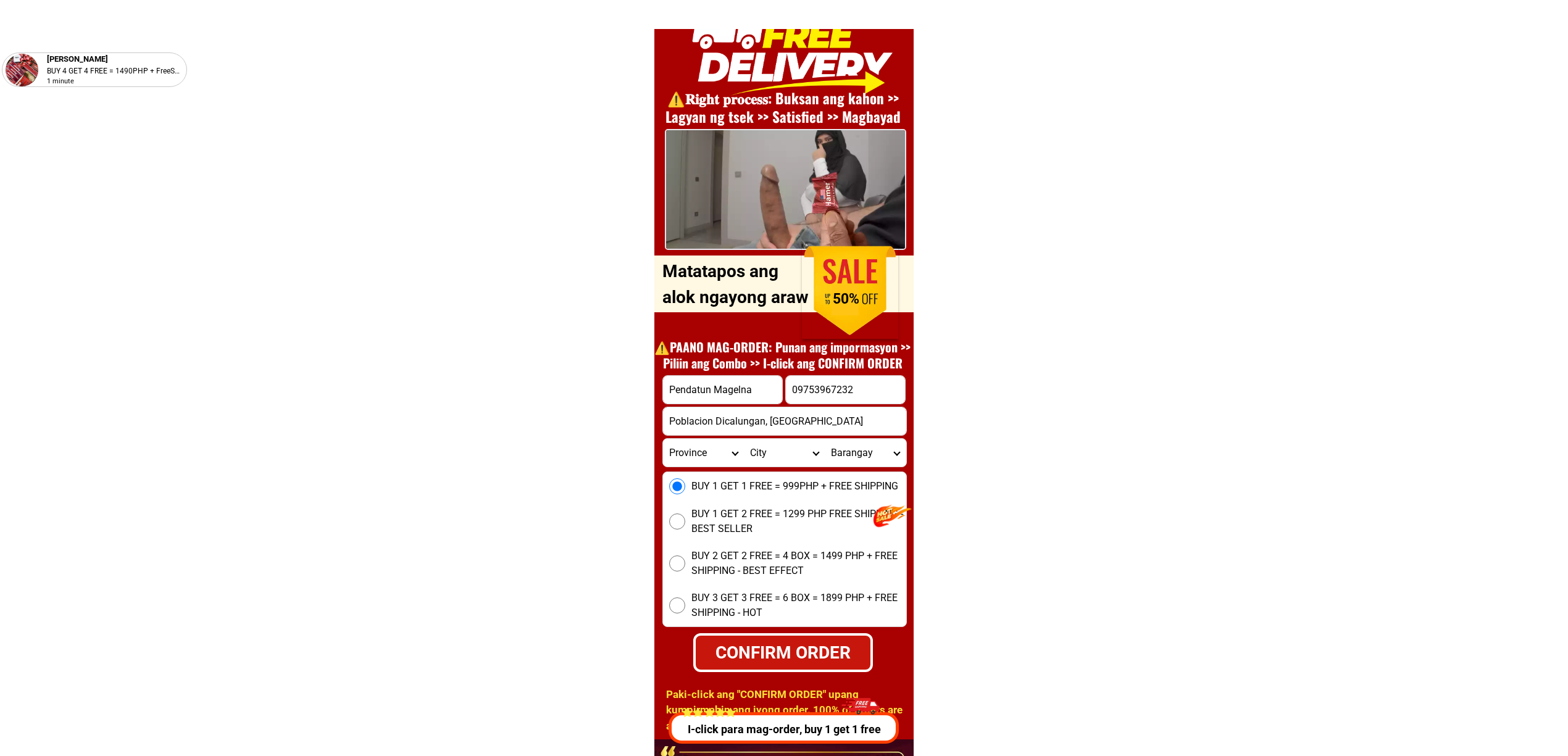
click at [798, 637] on div "CONFIRM ORDER" at bounding box center [783, 652] width 189 height 41
radio input "true"
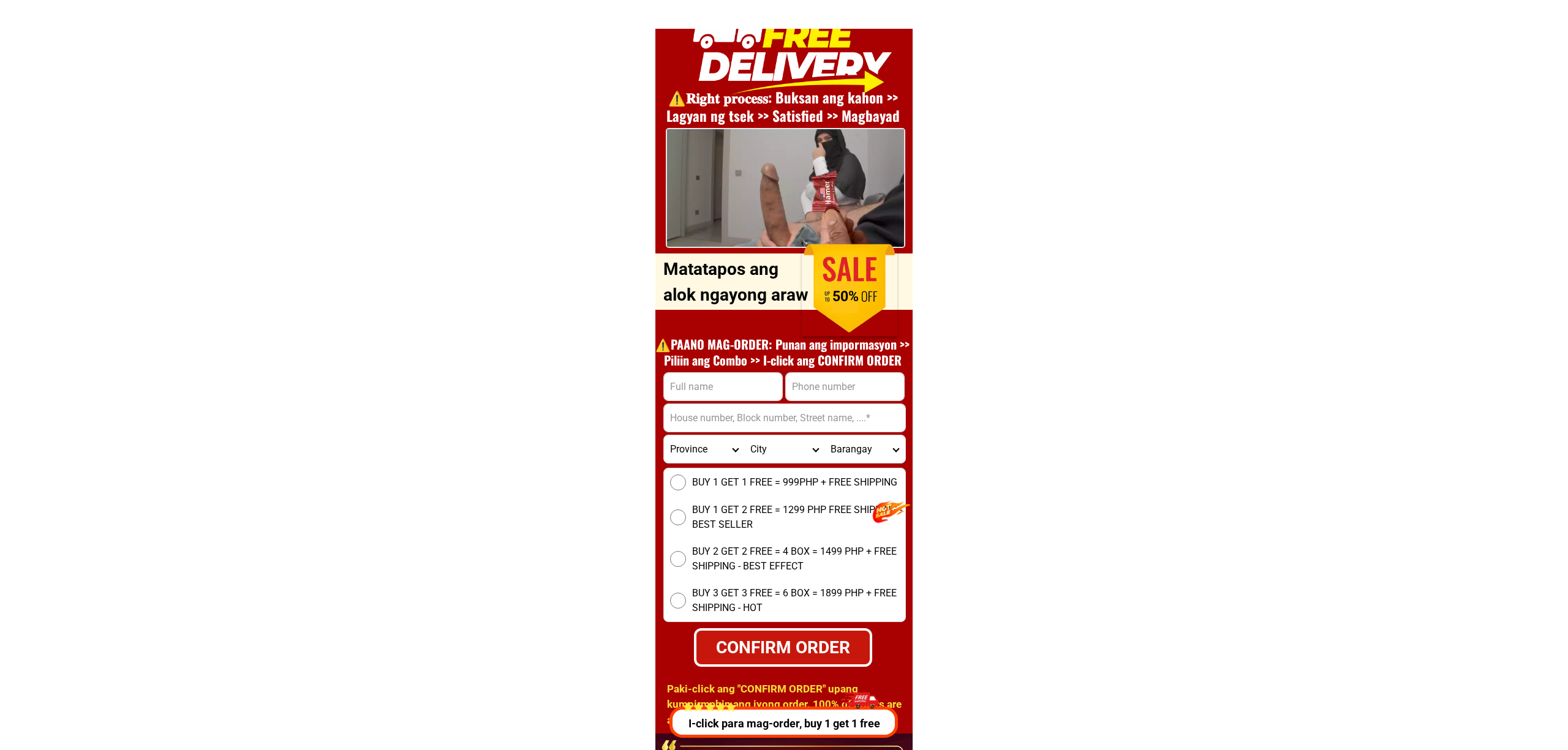
scroll to position [4412, 0]
click at [807, 385] on input "Input phone_number" at bounding box center [839, 386] width 118 height 28
paste input "639461561681"
type input "639461561681"
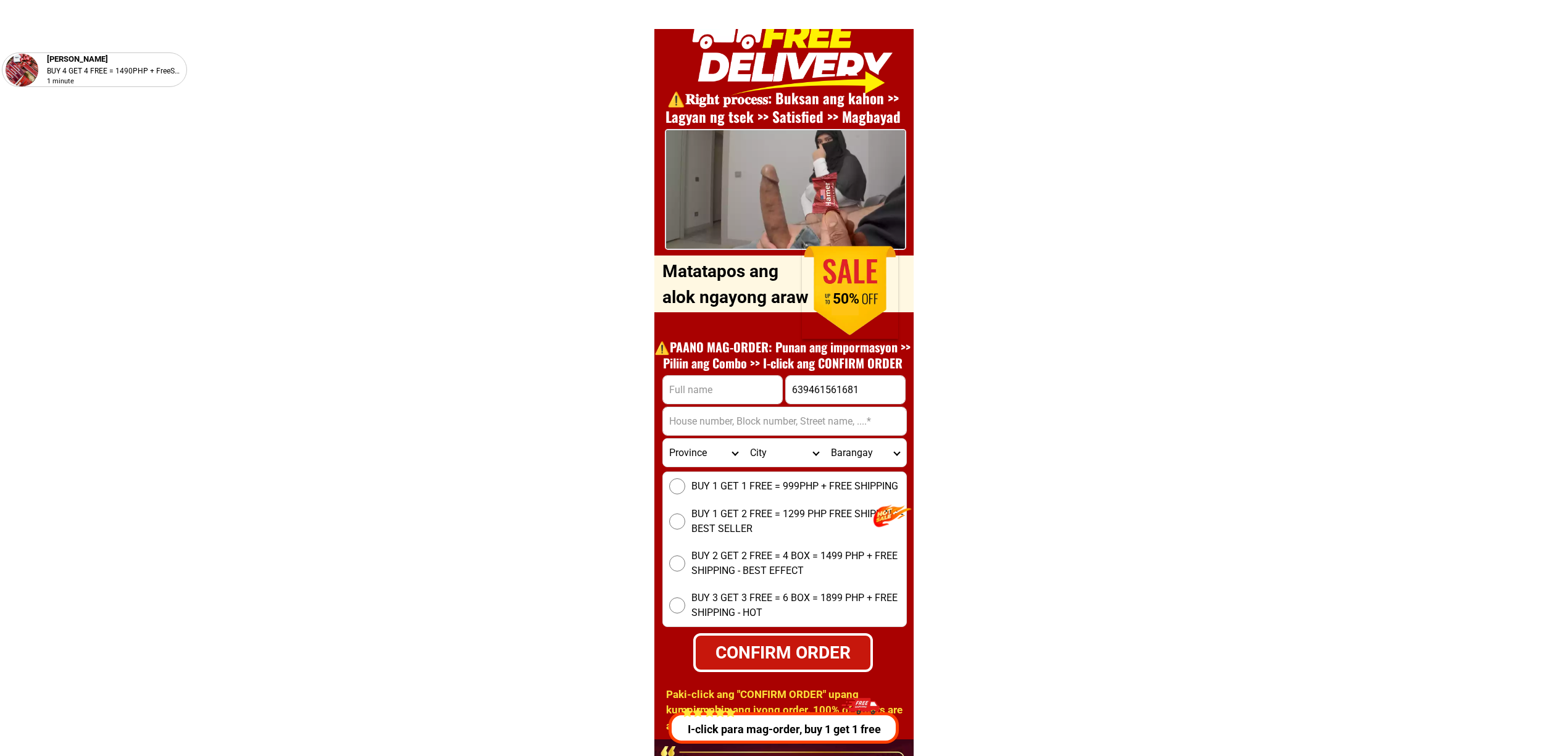
click at [738, 376] on input "Input full_name" at bounding box center [723, 389] width 119 height 28
paste input ""Geno Medequillo"
click at [677, 391] on input ""Geno Medequillo" at bounding box center [723, 389] width 119 height 28
type input "Geno Medequillo"
click at [795, 428] on input "Input address" at bounding box center [785, 421] width 243 height 28
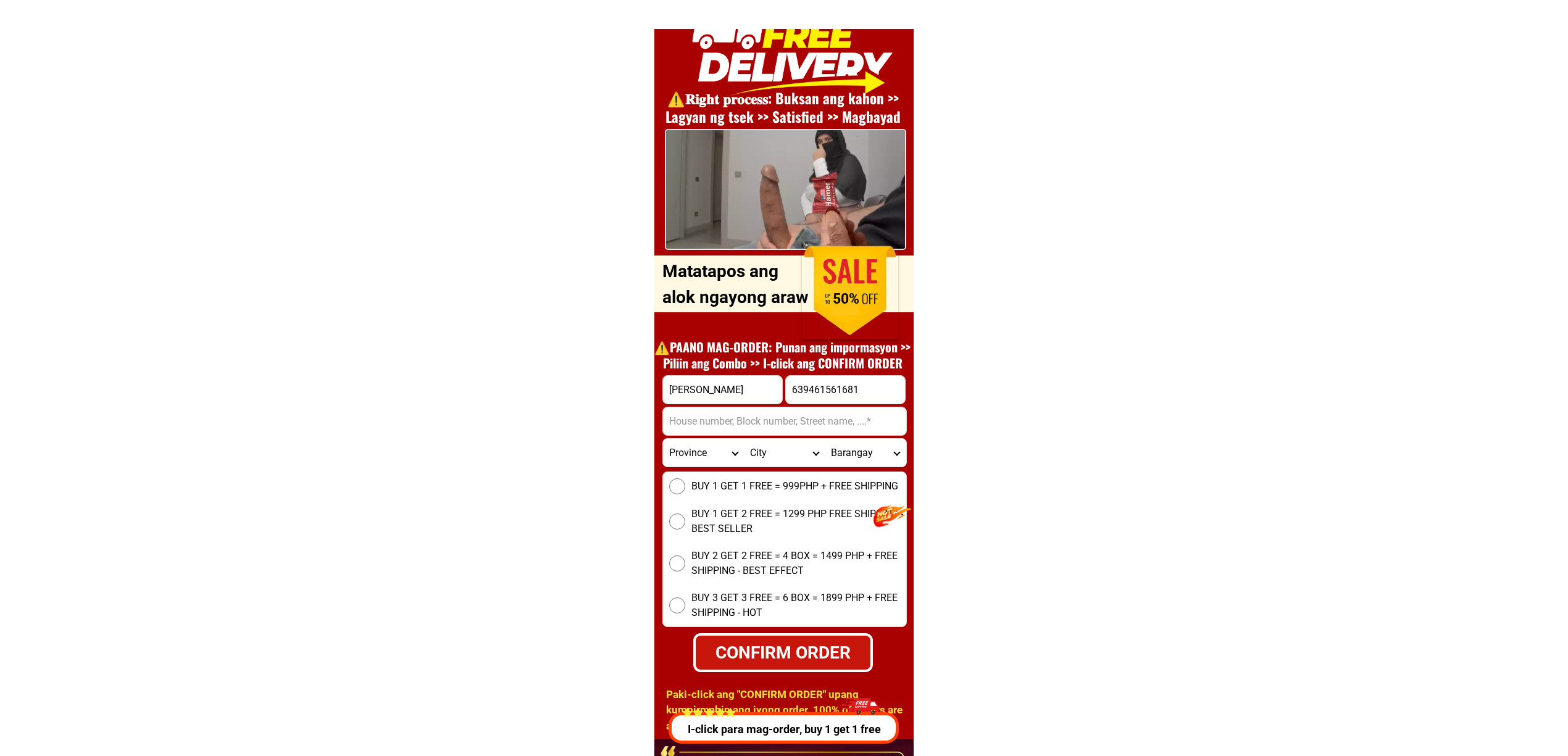
paste input "Enrique Lizares St"
type input "Enrique Lizares St"
click at [693, 458] on select "Province [GEOGRAPHIC_DATA] [GEOGRAPHIC_DATA][PERSON_NAME][GEOGRAPHIC_DATA][GEOG…" at bounding box center [703, 453] width 81 height 28
select select "63_396"
click at [663, 439] on select "Province [GEOGRAPHIC_DATA] [GEOGRAPHIC_DATA][PERSON_NAME][GEOGRAPHIC_DATA][GEOG…" at bounding box center [703, 453] width 81 height 28
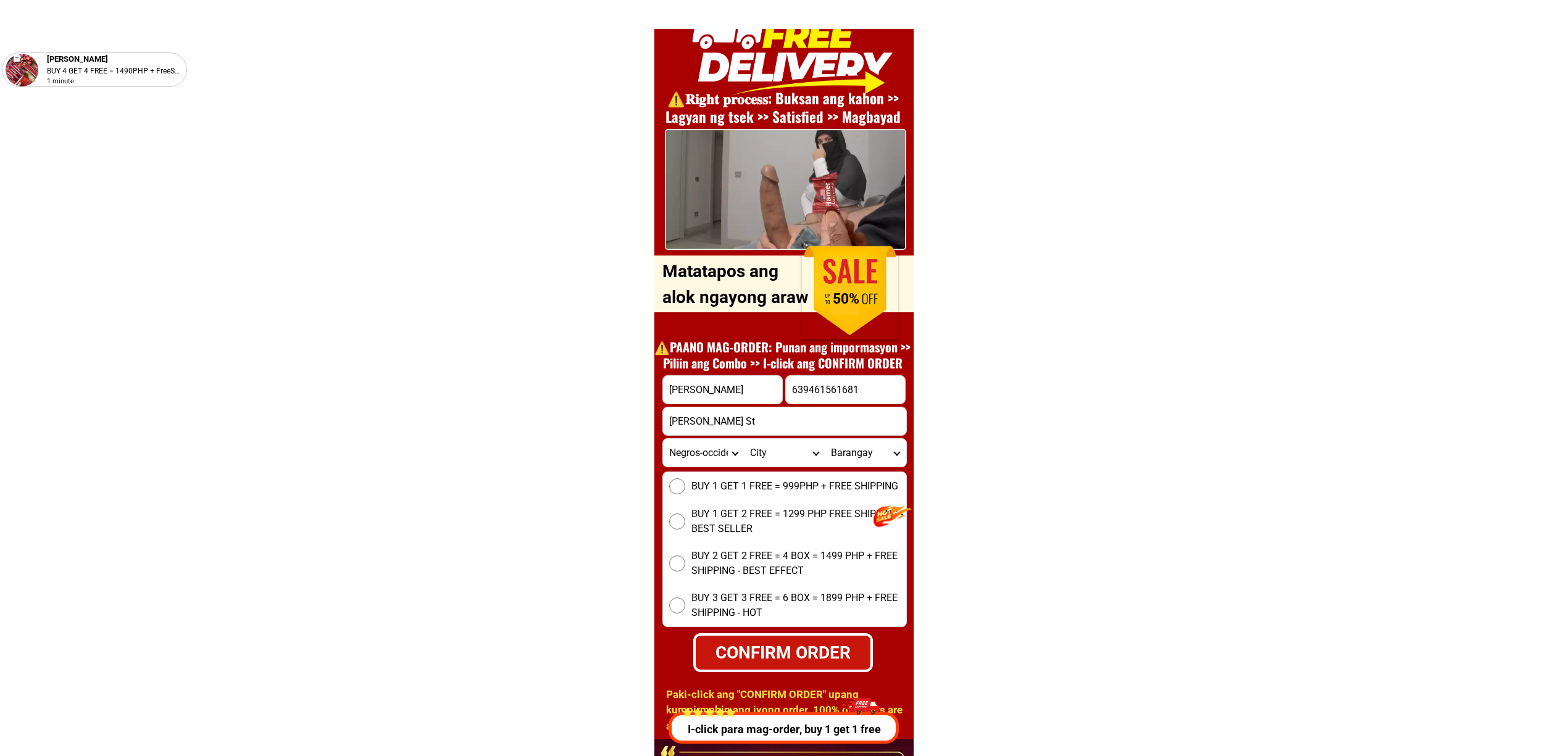
click at [778, 455] on select "City Bacolod-city Bago-city Binalbagan Cadiz-city Candoni Cauayan Enrique-b.-ma…" at bounding box center [784, 453] width 81 height 28
click at [778, 458] on select "City Bacolod-city Bago-city Binalbagan Cadiz-city Candoni Cauayan Enrique-b.-ma…" at bounding box center [784, 453] width 81 height 28
select select "63_3969429"
click at [744, 439] on select "City Bacolod-city Bago-city Binalbagan Cadiz-city Candoni Cauayan Enrique-b.-ma…" at bounding box center [784, 453] width 81 height 28
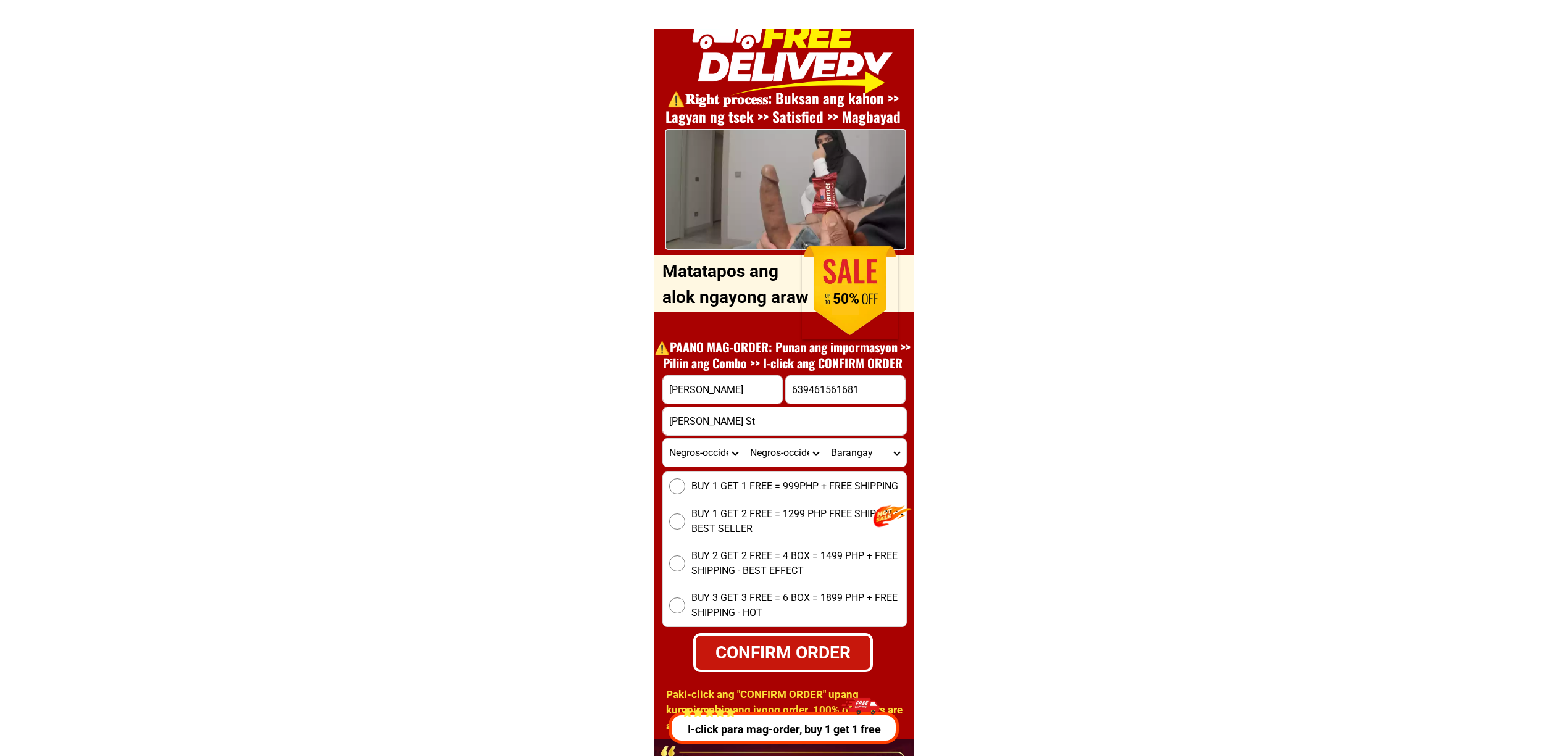
click at [876, 453] on select "Barangay Bubog Cabatangan Concepcion Dos hermanas Efigenio lizares Katilingban …" at bounding box center [865, 453] width 81 height 28
click at [825, 439] on select "Barangay Bubog Cabatangan Concepcion Dos hermanas Efigenio lizares Katilingban …" at bounding box center [865, 453] width 81 height 28
click at [867, 443] on select "Barangay Bubog Cabatangan Concepcion Dos hermanas Efigenio lizares Katilingban …" at bounding box center [865, 453] width 81 height 28
select select "63_396942923405"
click at [825, 439] on select "Barangay Bubog Cabatangan Concepcion Dos hermanas Efigenio lizares Katilingban …" at bounding box center [865, 453] width 81 height 28
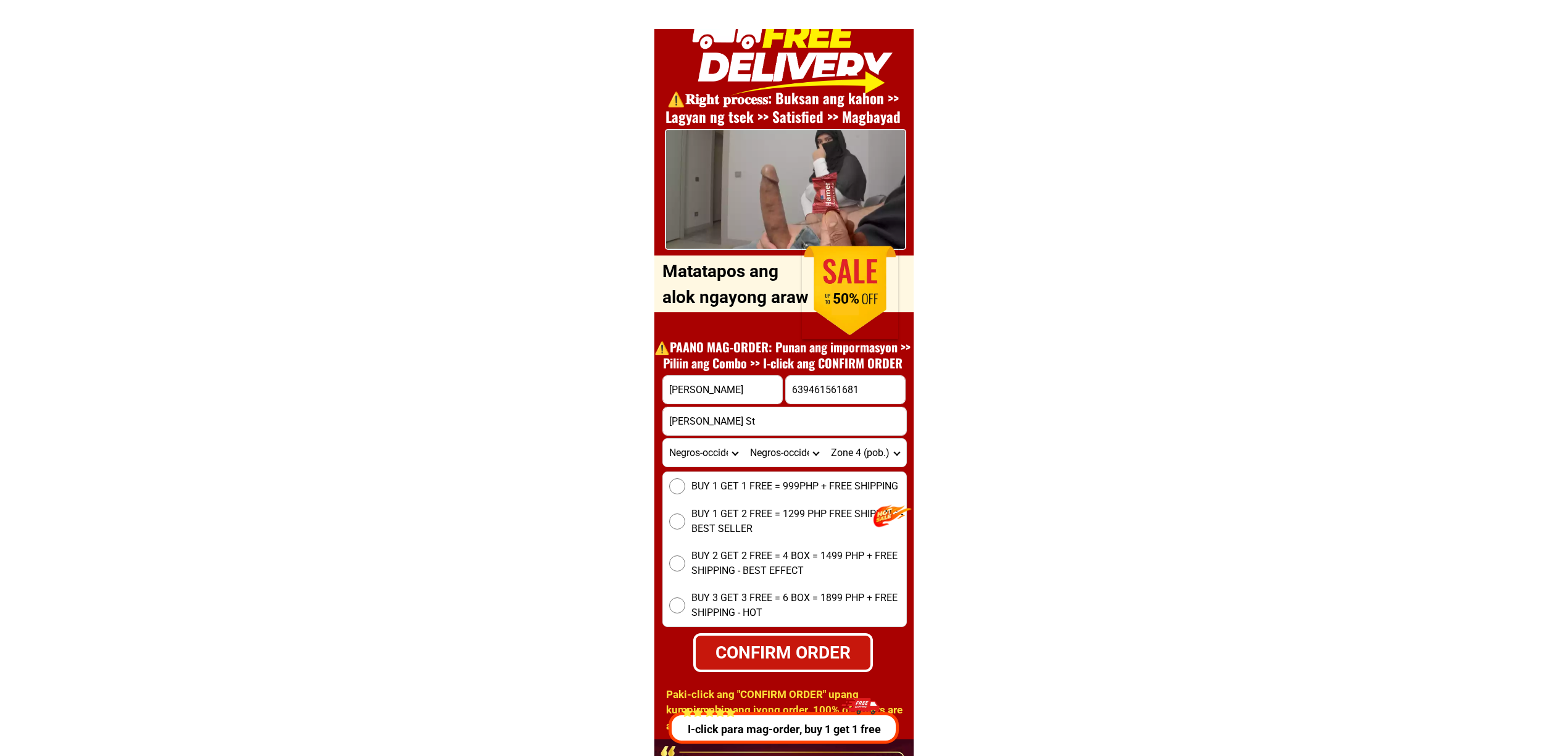
click at [885, 446] on select "Barangay Bubog Cabatangan Concepcion Dos hermanas Efigenio lizares Katilingban …" at bounding box center [865, 453] width 81 height 28
click at [825, 439] on select "Barangay Bubog Cabatangan Concepcion Dos hermanas Efigenio lizares Katilingban …" at bounding box center [865, 453] width 81 height 28
click at [755, 485] on span "BUY 1 GET 1 FREE = 999PHP + FREE SHIPPING" at bounding box center [795, 486] width 207 height 15
click at [685, 485] on input "BUY 1 GET 1 FREE = 999PHP + FREE SHIPPING" at bounding box center [677, 486] width 16 height 16
click at [758, 648] on div "CONFIRM ORDER" at bounding box center [783, 652] width 177 height 27
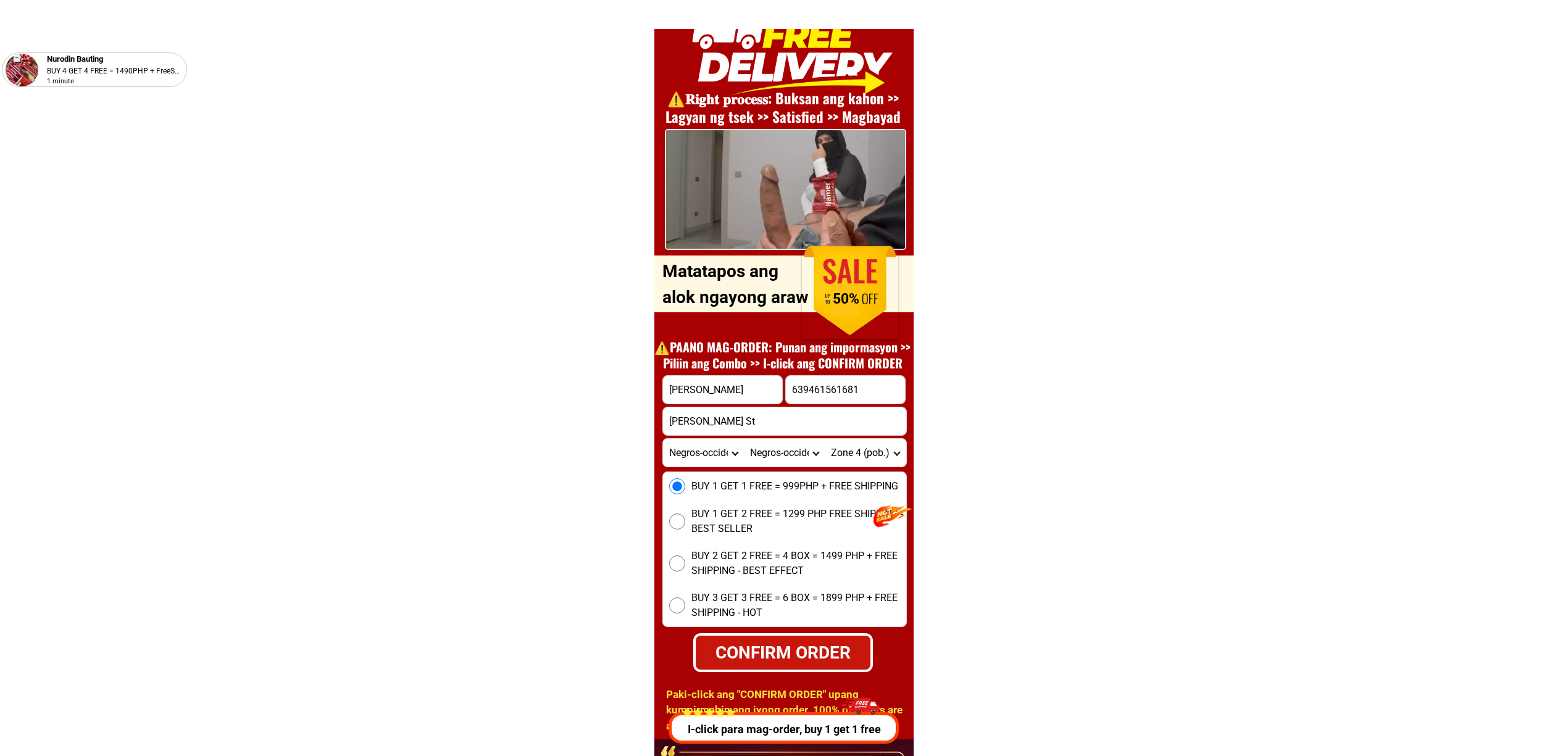
radio input "true"
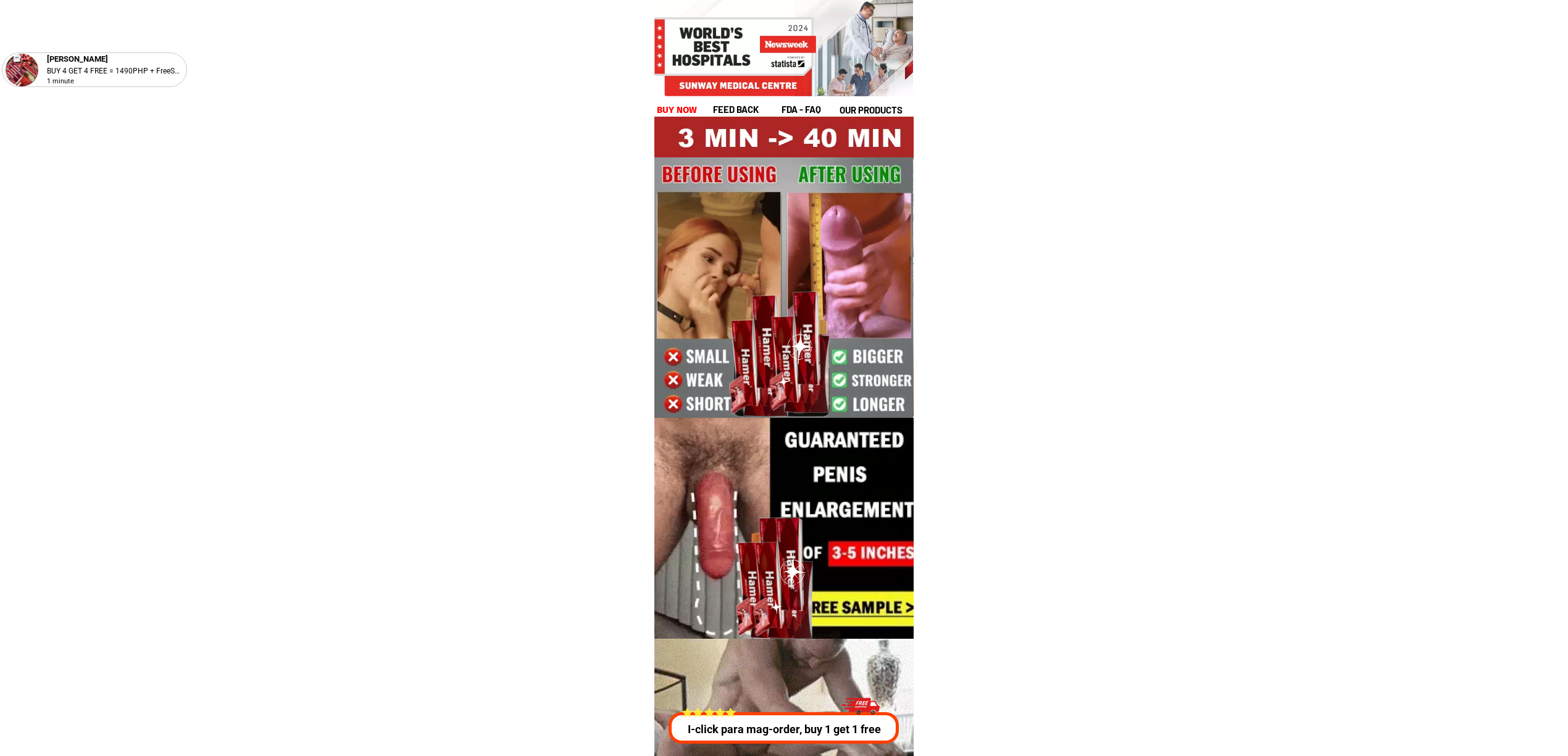
click at [785, 734] on p "I-click para mag-order, buy 1 get 1 free" at bounding box center [786, 729] width 235 height 17
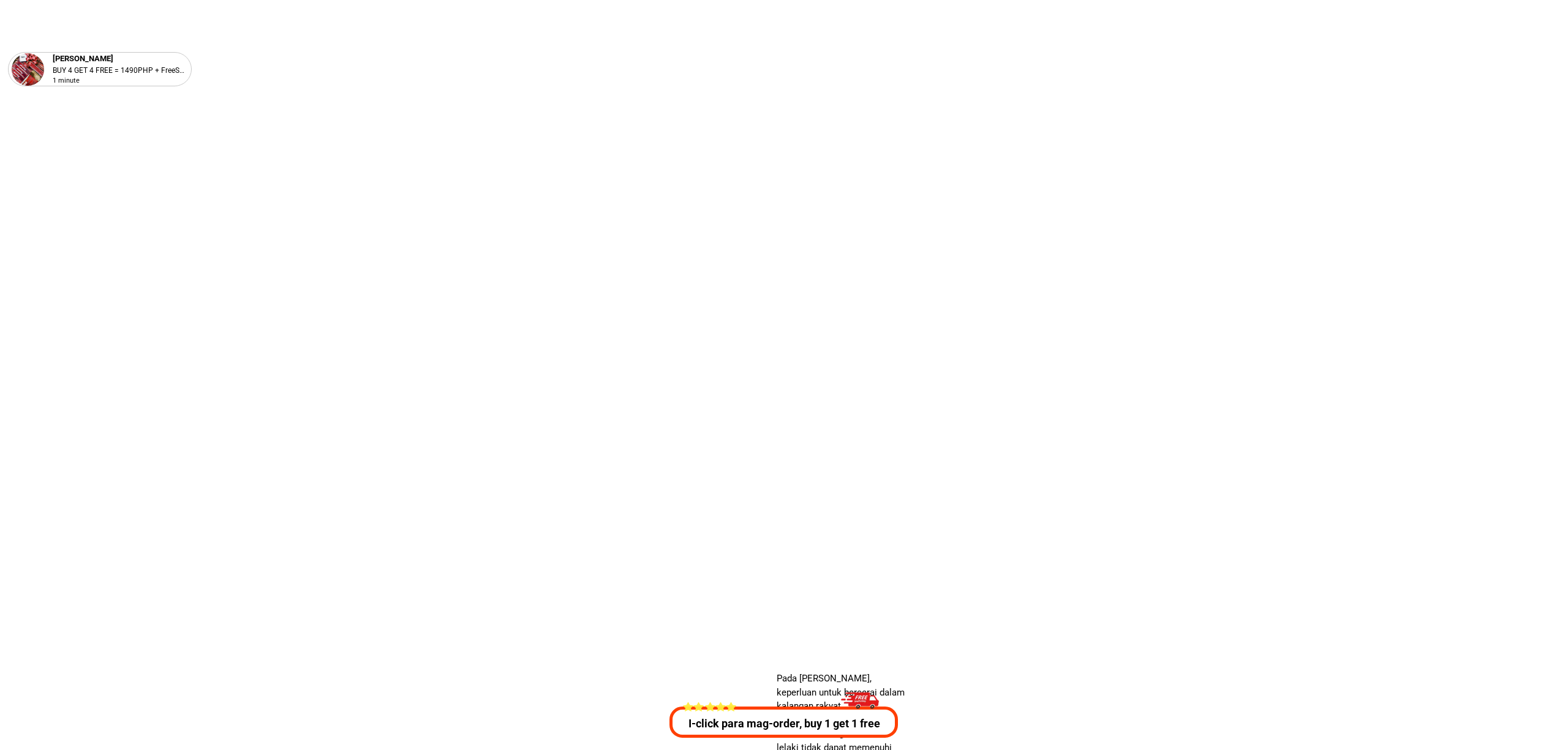
scroll to position [4412, 0]
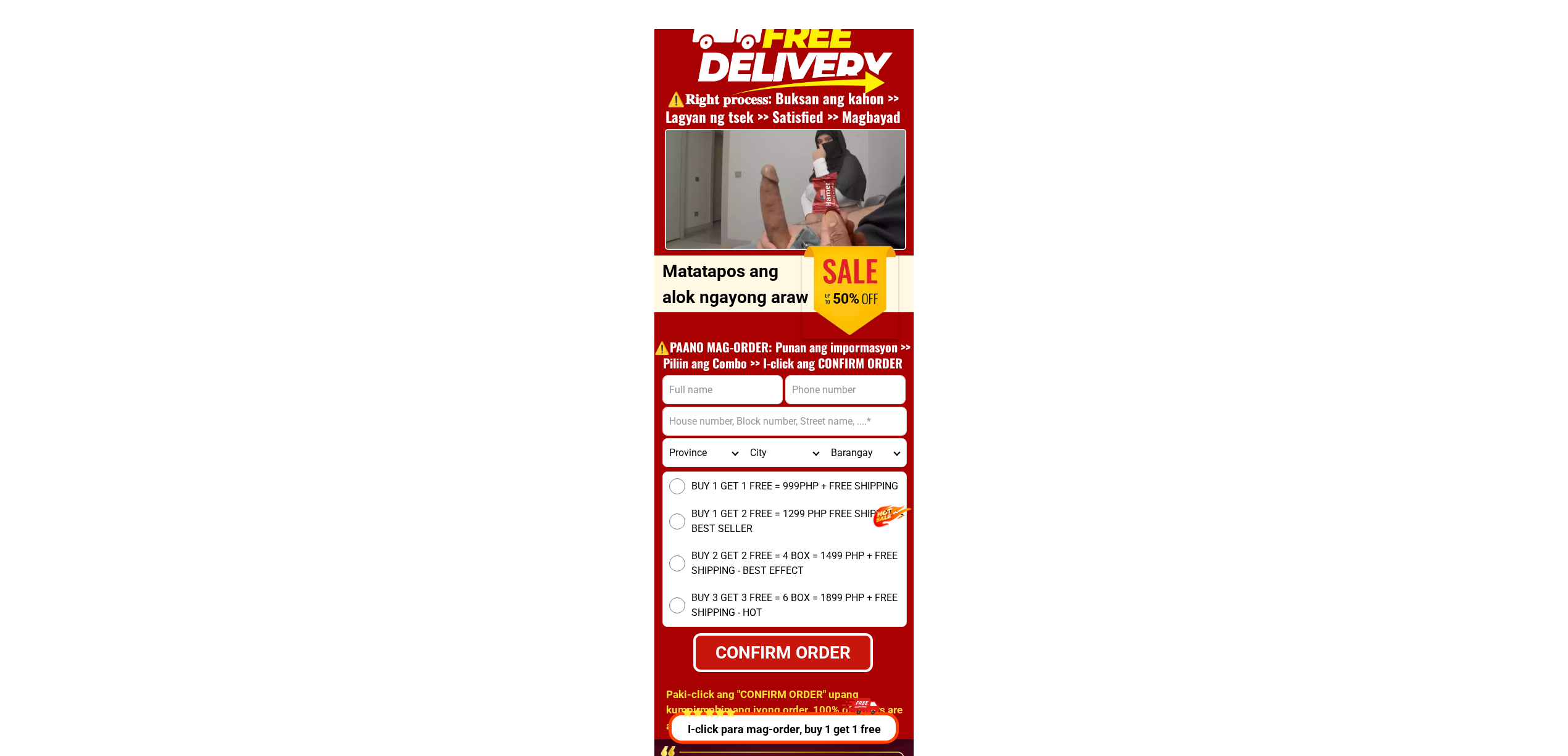
click at [695, 393] on input "Input full_name" at bounding box center [723, 389] width 119 height 28
paste input "manuel v"
type input "manuel v"
drag, startPoint x: 844, startPoint y: 376, endPoint x: 849, endPoint y: 396, distance: 20.6
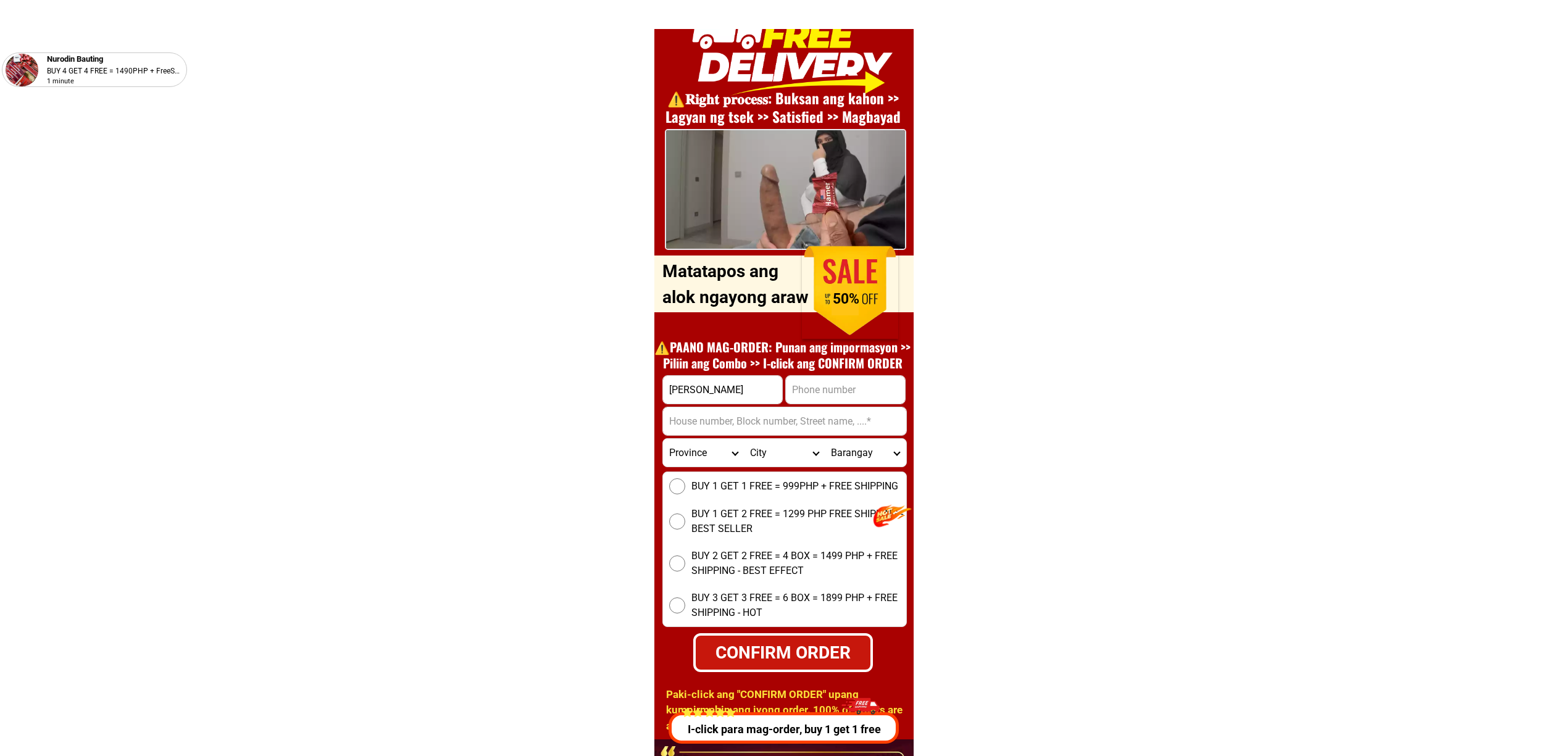
click at [844, 376] on input "Input phone_number" at bounding box center [845, 389] width 119 height 28
paste input "09298962274"
type input "09298962274"
click at [680, 429] on input "Input address" at bounding box center [785, 421] width 243 height 28
paste input "Tabugon, Santa-elena, Camarines-norte"
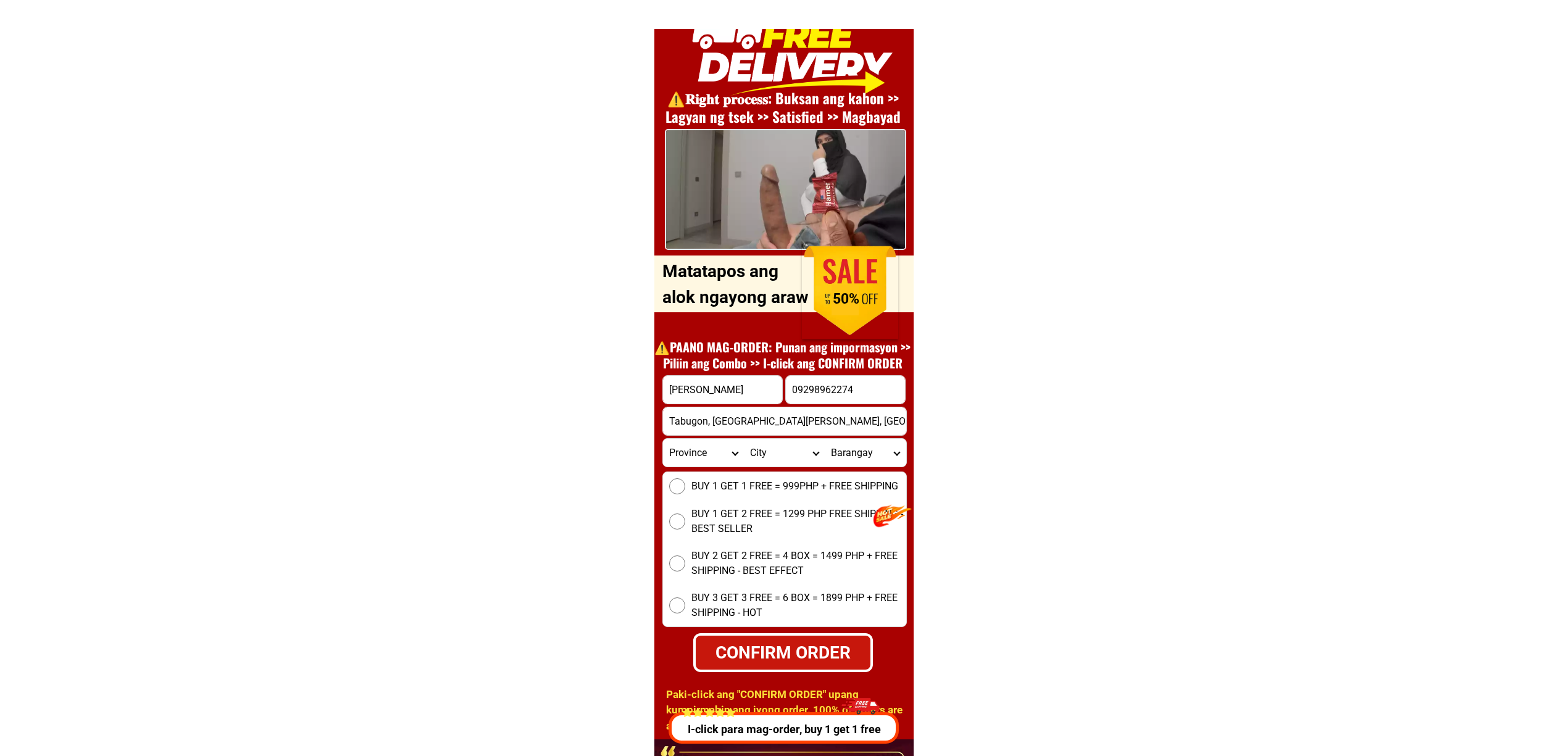
type input "Tabugon, Santa-elena, Camarines-norte"
click at [707, 469] on form "manuel v 09298962274 CONFIRM ORDER Tabugon, Santa-elena, Camarines-norte Provin…" at bounding box center [785, 523] width 244 height 297
click at [716, 483] on span "BUY 1 GET 1 FREE = 999PHP + FREE SHIPPING" at bounding box center [795, 486] width 207 height 15
click at [685, 483] on input "BUY 1 GET 1 FREE = 999PHP + FREE SHIPPING" at bounding box center [677, 486] width 16 height 16
drag, startPoint x: 767, startPoint y: 636, endPoint x: 1050, endPoint y: 625, distance: 283.2
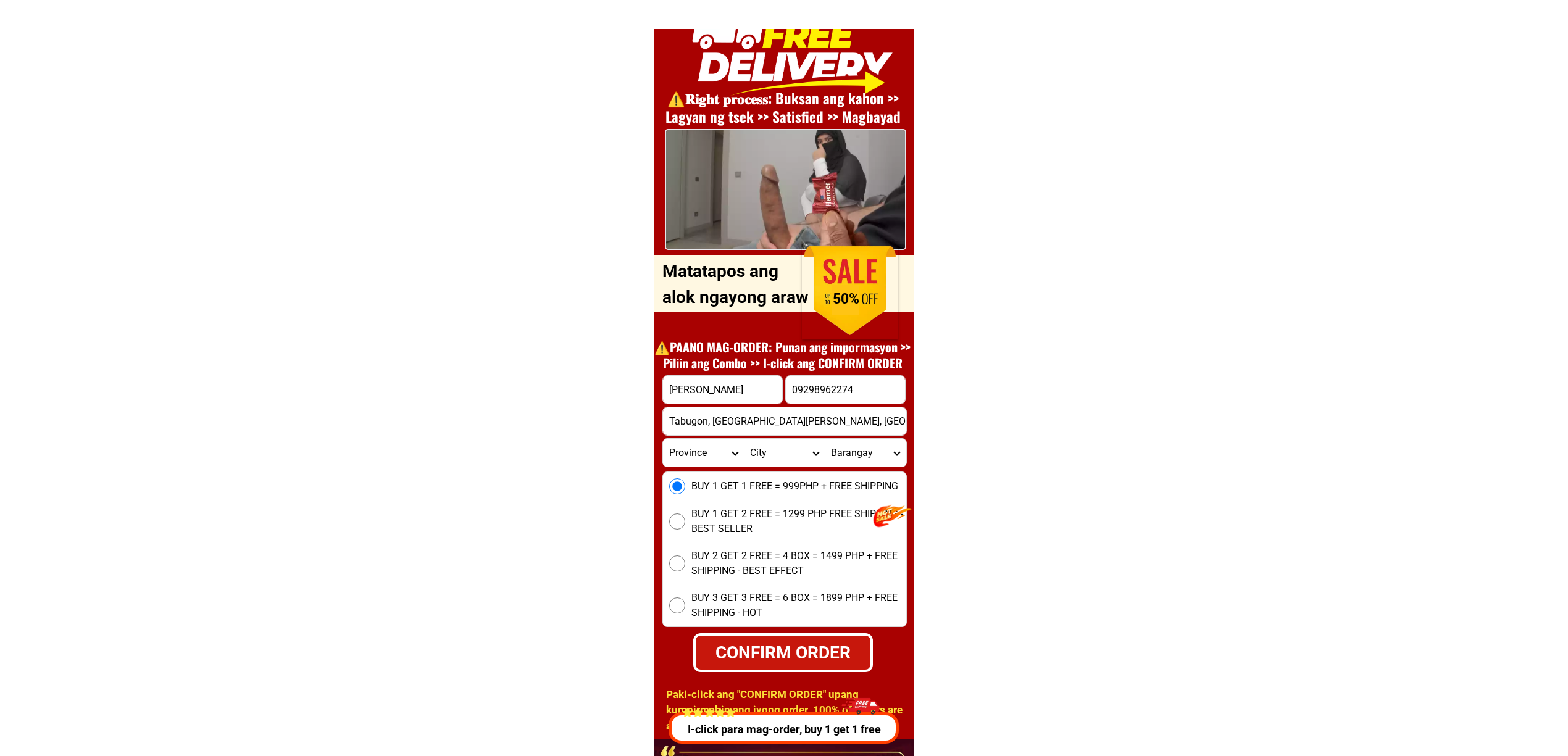
click at [769, 636] on div "CONFIRM ORDER" at bounding box center [783, 652] width 180 height 39
radio input "true"
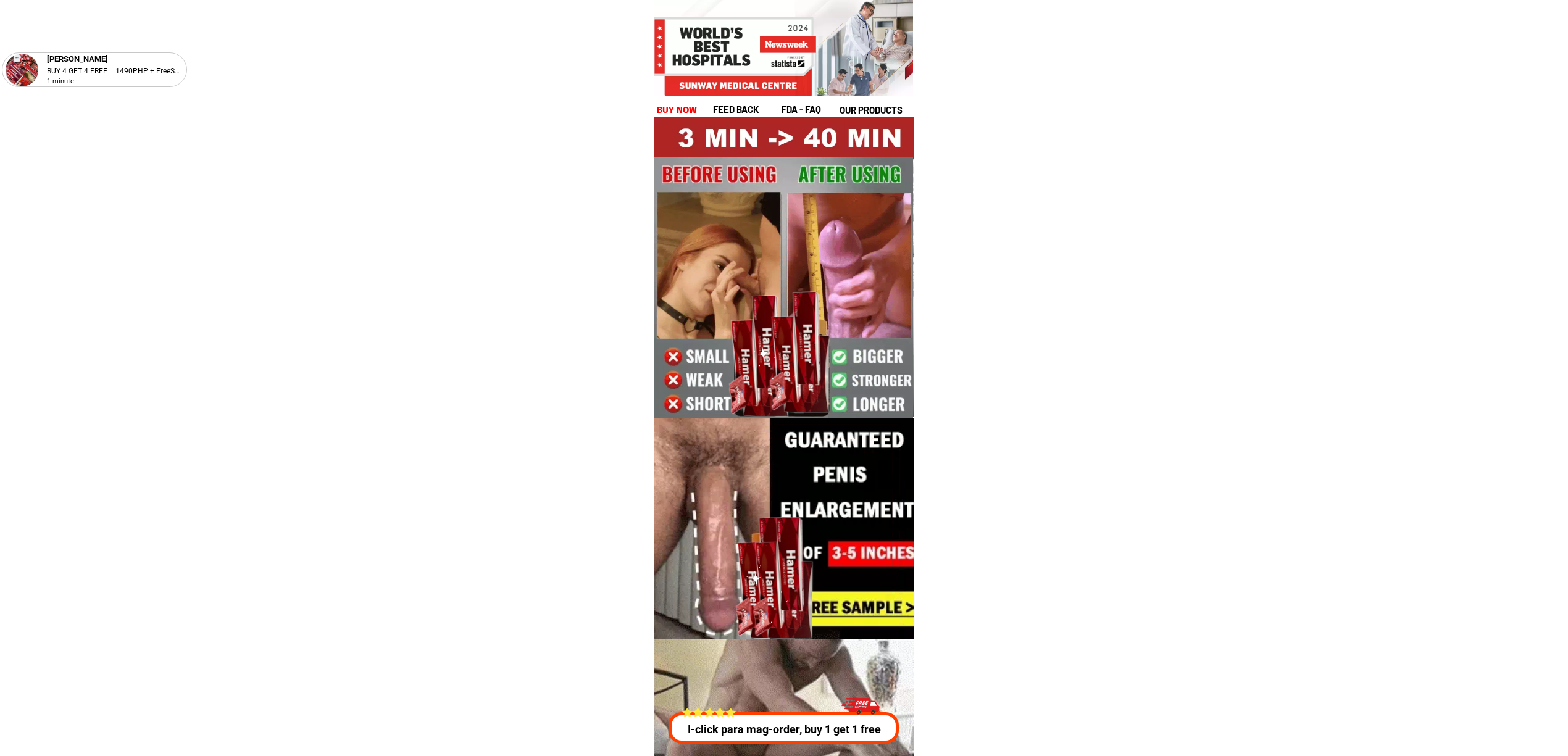
click at [806, 719] on div at bounding box center [781, 727] width 228 height 32
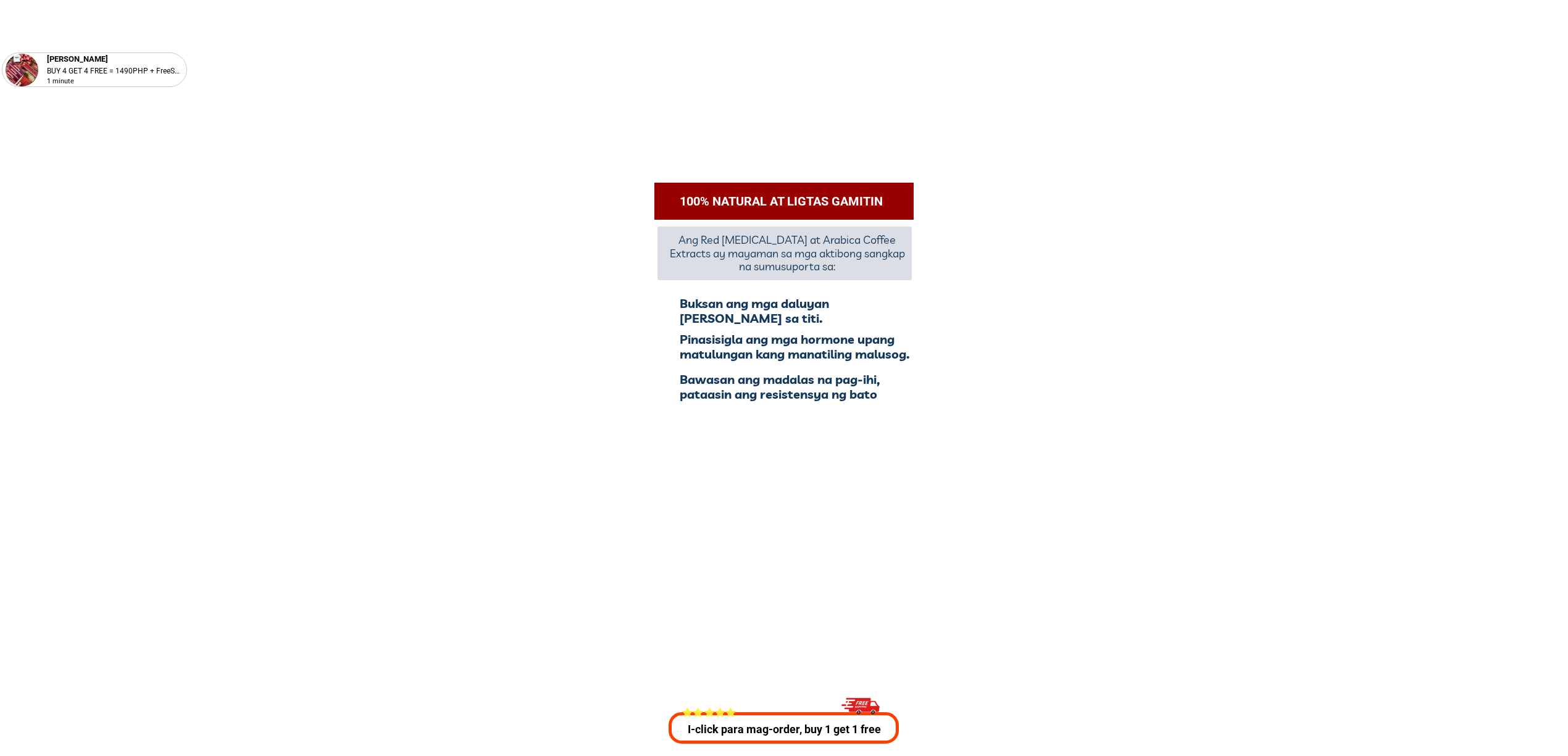
scroll to position [4447, 0]
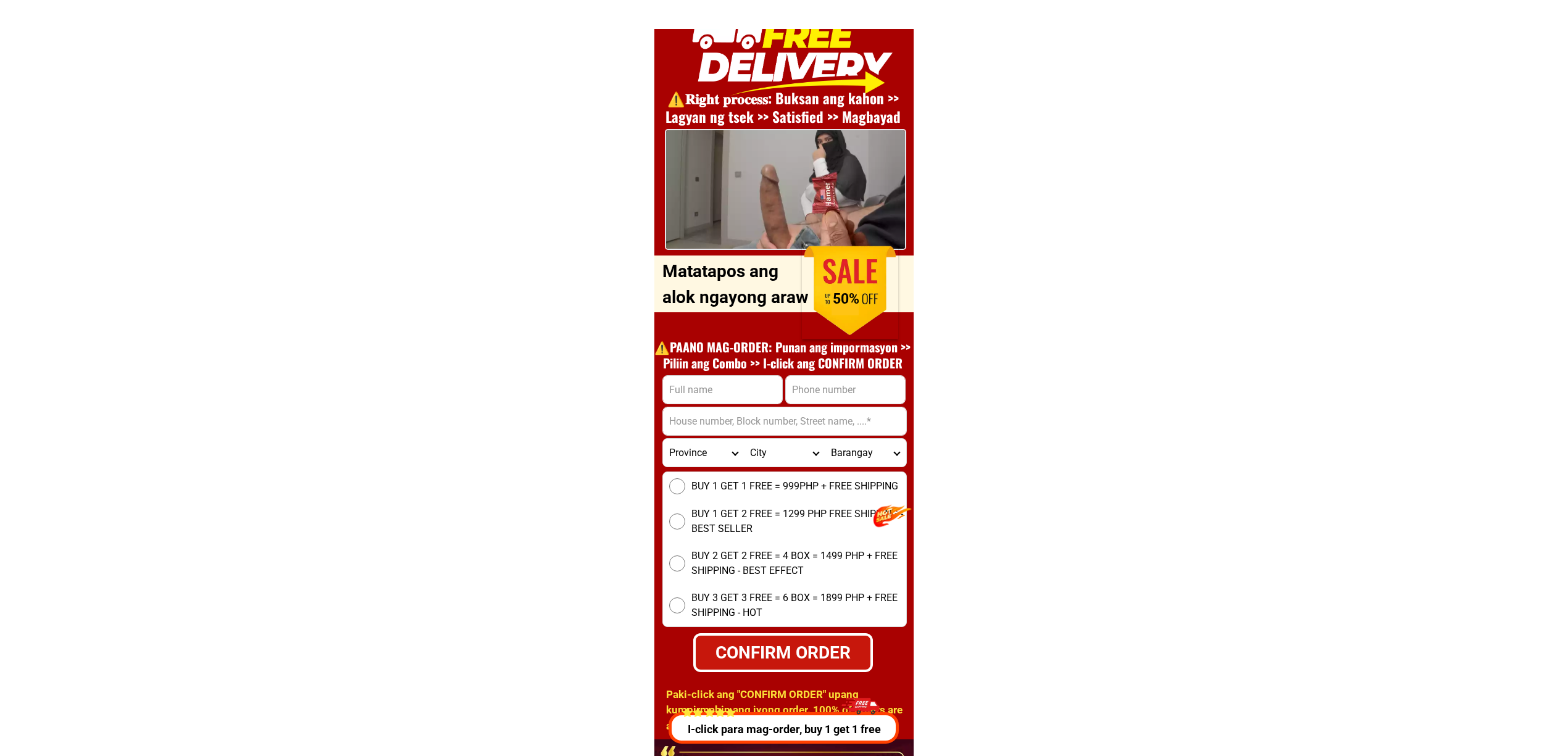
drag, startPoint x: 806, startPoint y: 389, endPoint x: 824, endPoint y: 405, distance: 24.1
click at [806, 388] on input "Input phone_number" at bounding box center [845, 389] width 119 height 28
paste input "09386878448"
type input "09386878448"
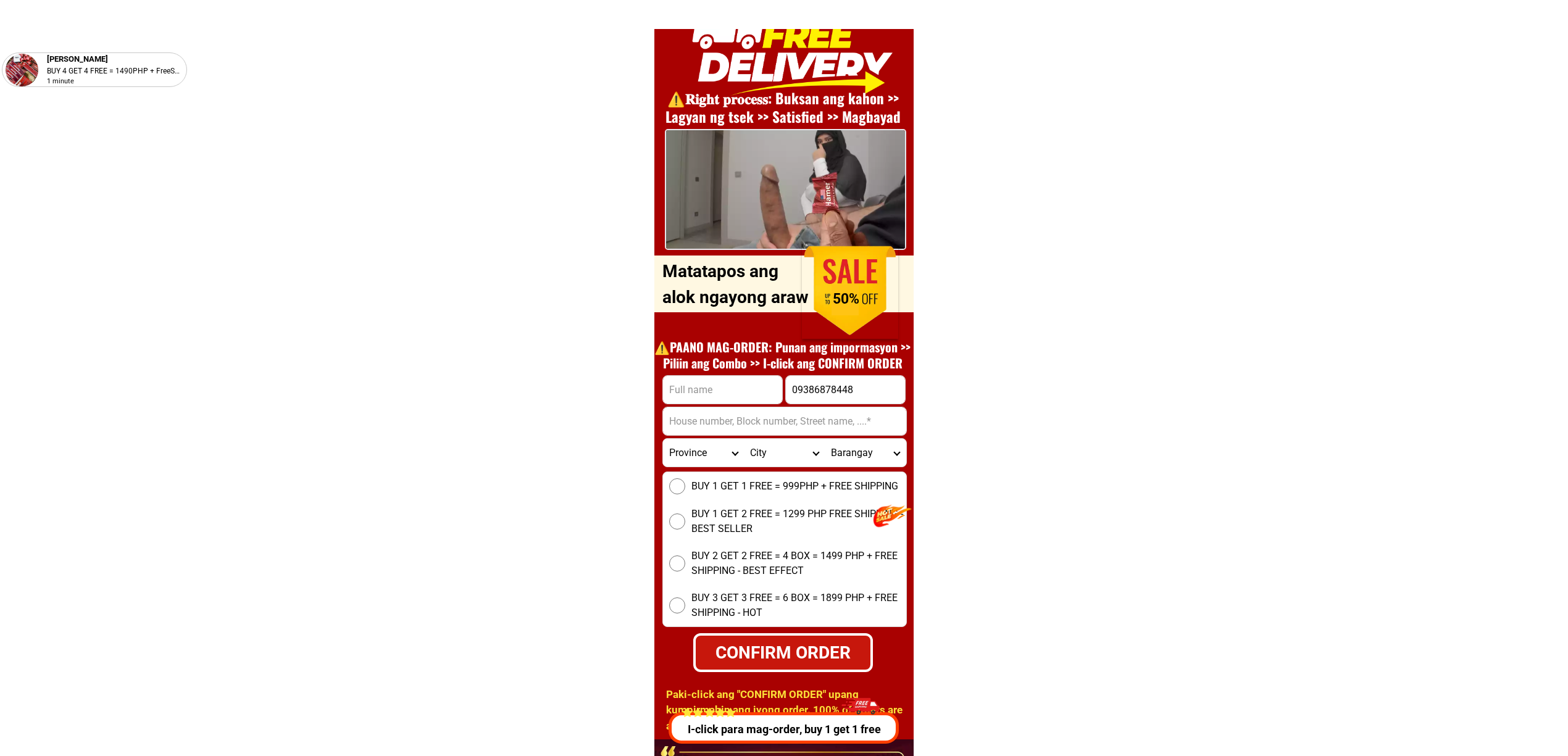
click at [700, 408] on input "Input address" at bounding box center [785, 421] width 243 height 28
click at [683, 391] on input "Input full_name" at bounding box center [723, 389] width 119 height 28
paste input "Suprimo Moog"
type input "Suprimo Moog"
click at [808, 429] on input "Input address" at bounding box center [785, 421] width 243 height 28
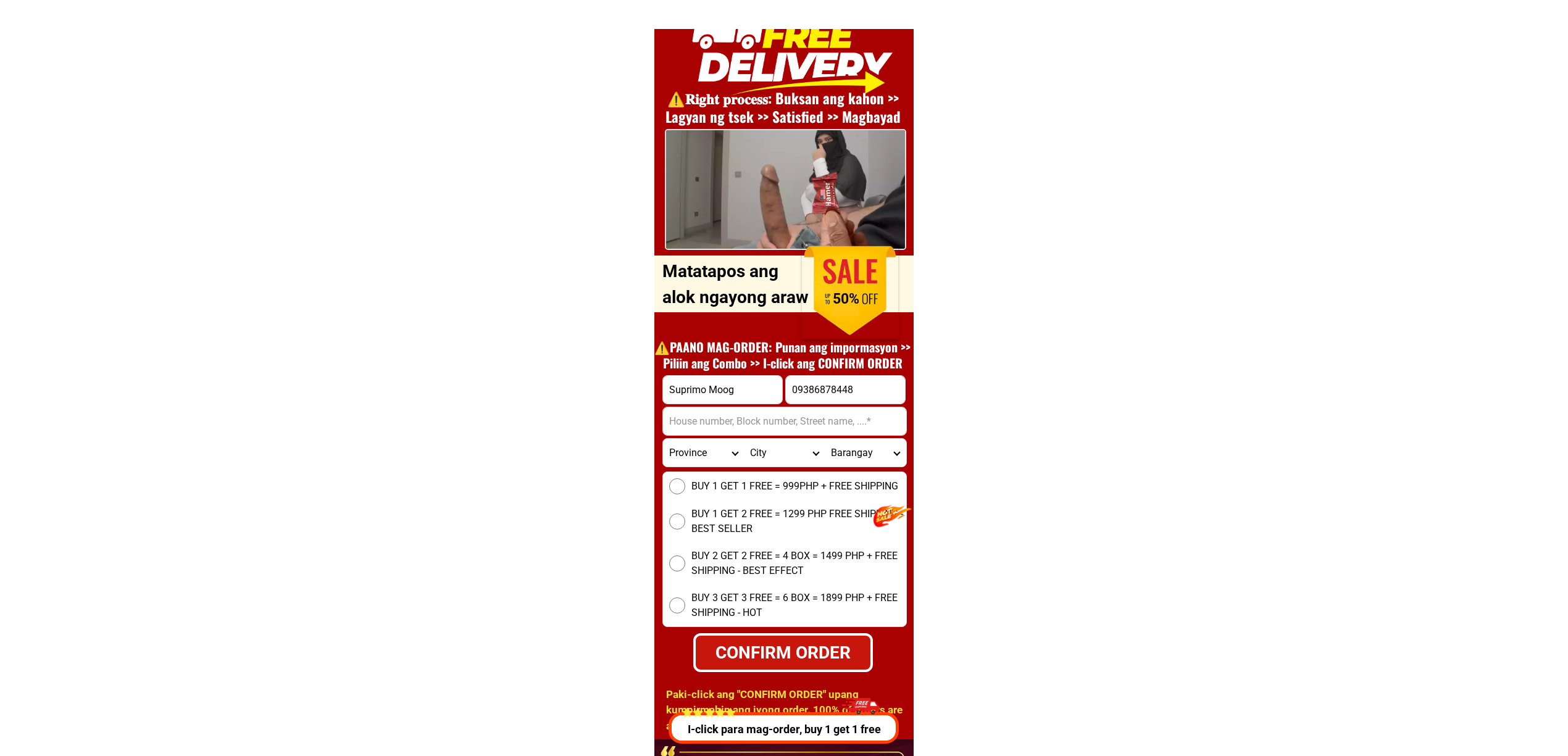
paste input "PUROK 5, BRGY LAPOLAPO 2ND, SAN JOSE, BATANGAS"
type input "PUROK 5, BRGY LAPOLAPO 2ND, SAN JOSE, BATANGAS"
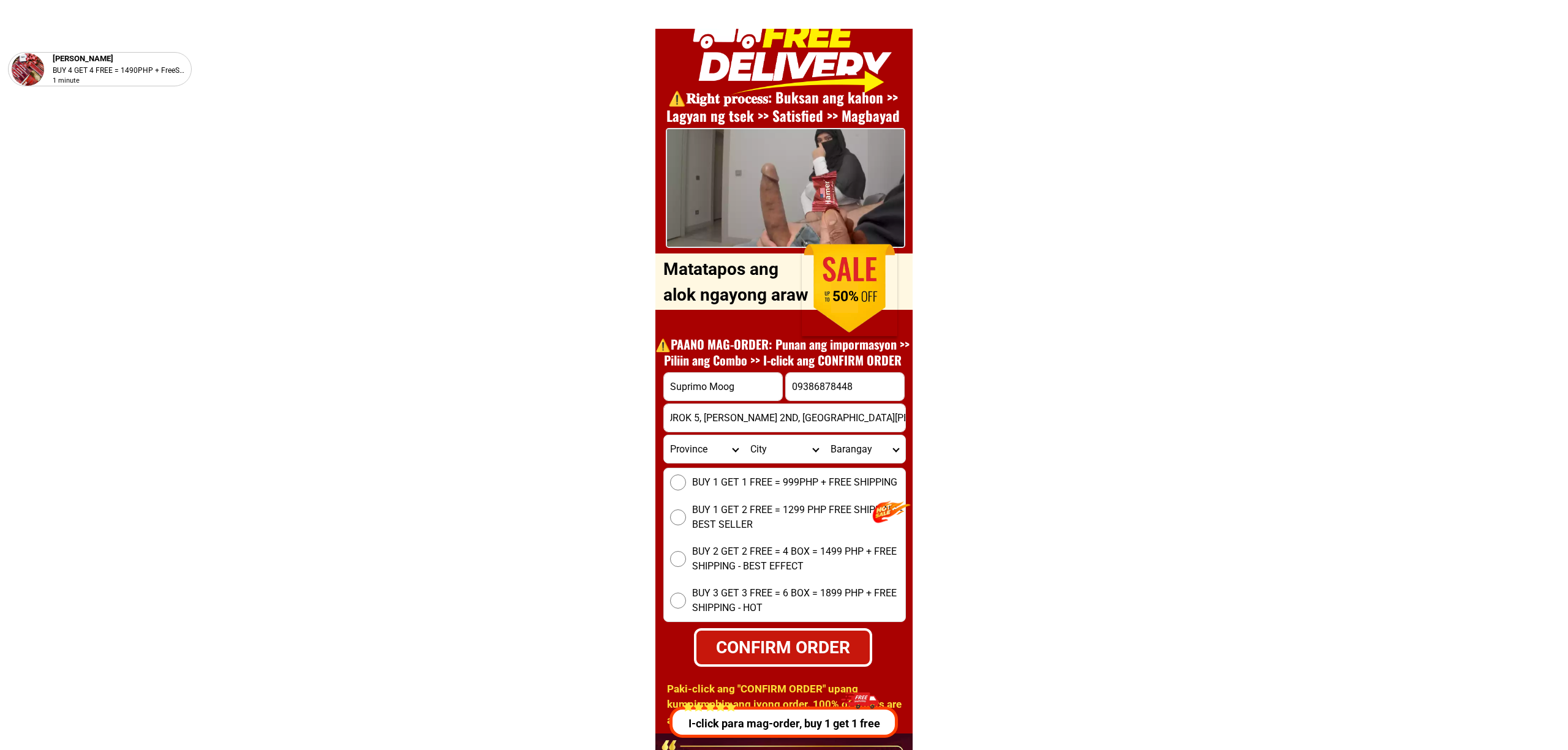
scroll to position [0, 0]
click at [721, 481] on span "BUY 1 GET 1 FREE = 999PHP + FREE SHIPPING" at bounding box center [788, 482] width 205 height 15
click at [680, 481] on input "BUY 1 GET 1 FREE = 999PHP + FREE SHIPPING" at bounding box center [672, 482] width 16 height 16
click at [758, 638] on div "CONFIRM ORDER" at bounding box center [777, 647] width 175 height 26
radio input "true"
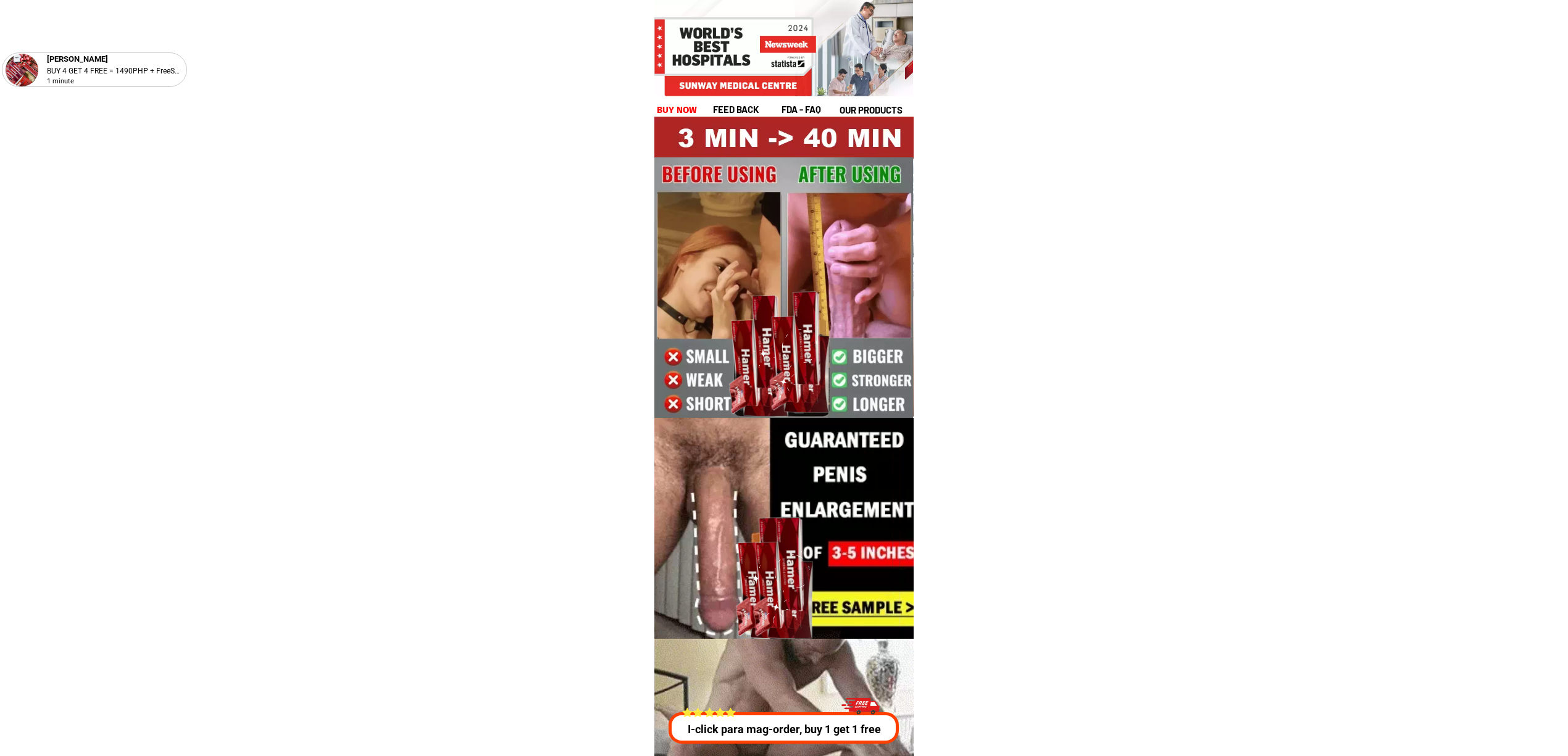
click at [811, 750] on div at bounding box center [784, 751] width 399 height 225
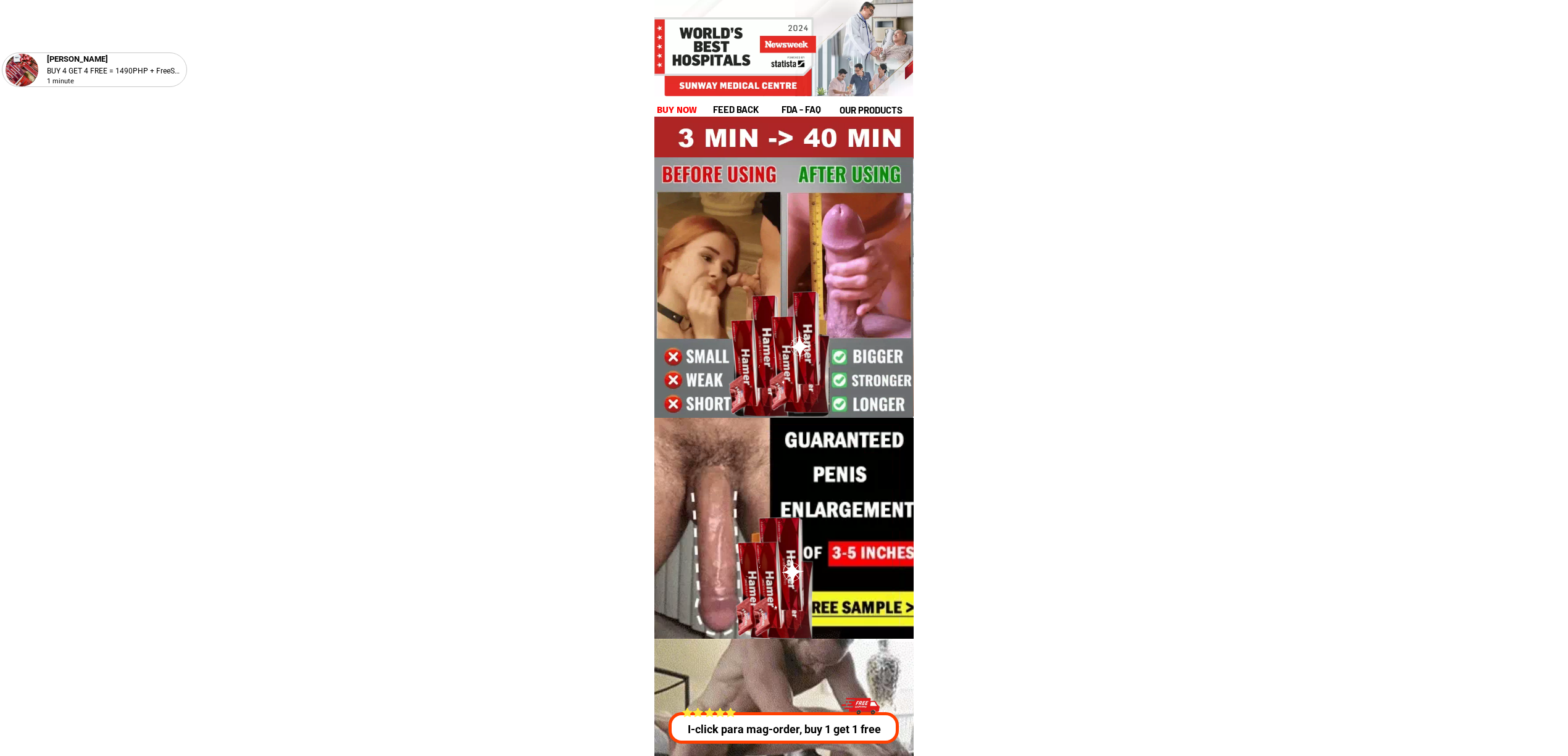
click at [820, 726] on p "I-click para mag-order, buy 1 get 1 free" at bounding box center [780, 729] width 234 height 17
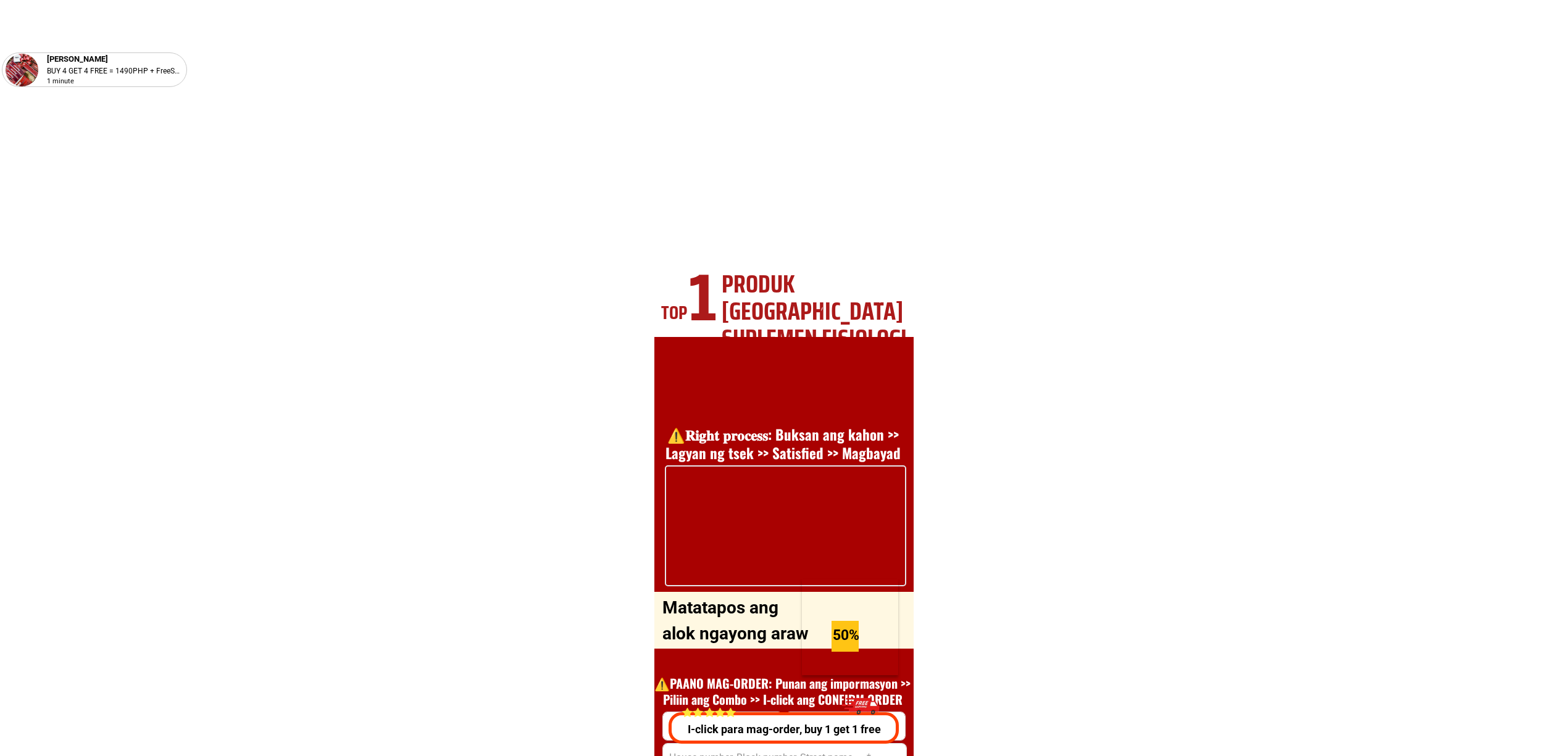
scroll to position [4447, 0]
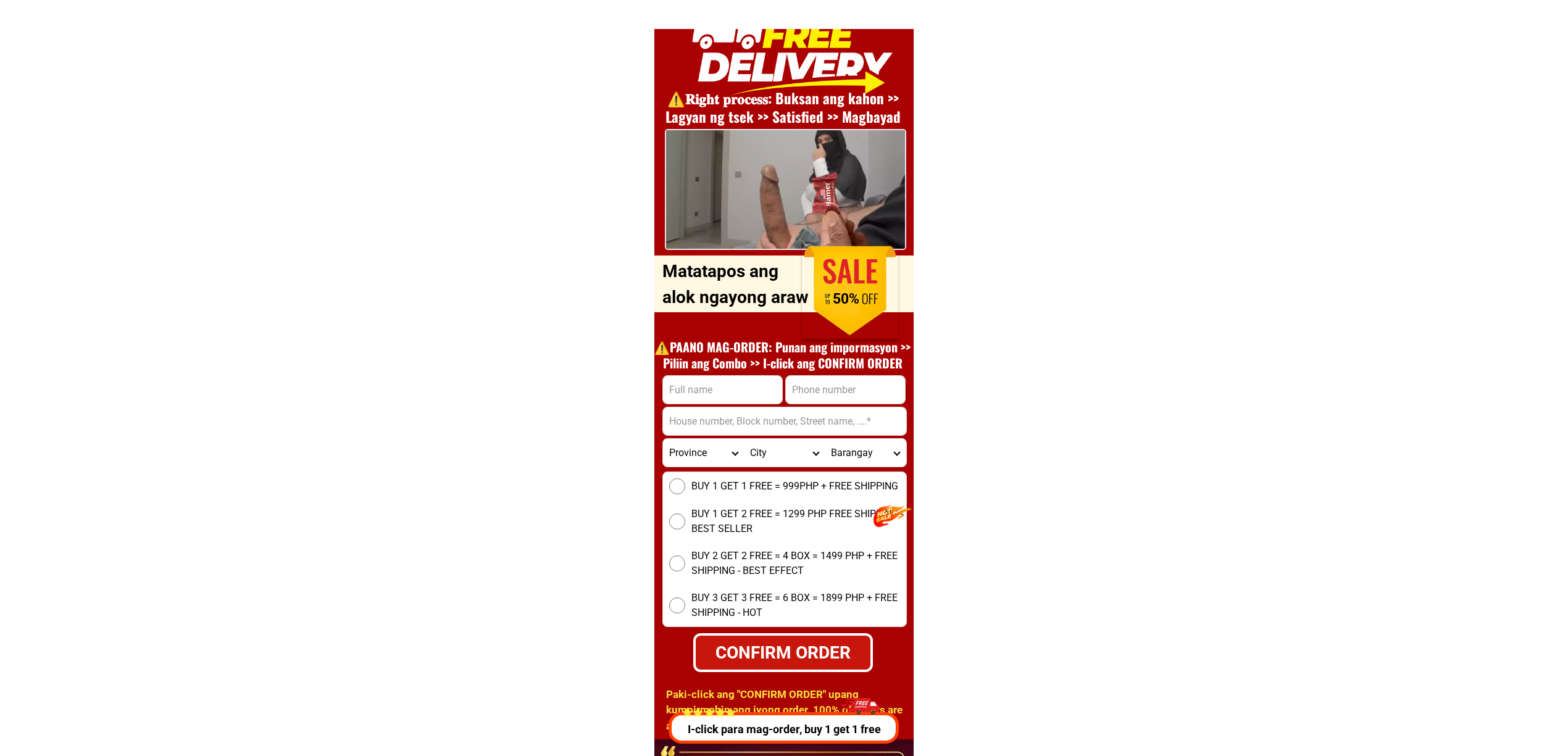
click at [842, 368] on h1 "⚠️️PAANO MAG-ORDER: Punan ang impormasyon >> Piliin ang Combo >> I-click ang CO…" at bounding box center [783, 355] width 269 height 32
click at [873, 395] on input "Input phone_number" at bounding box center [845, 389] width 119 height 28
paste input "9634621890"
type input "9634621890"
click at [754, 401] on input "Input full_name" at bounding box center [723, 389] width 119 height 28
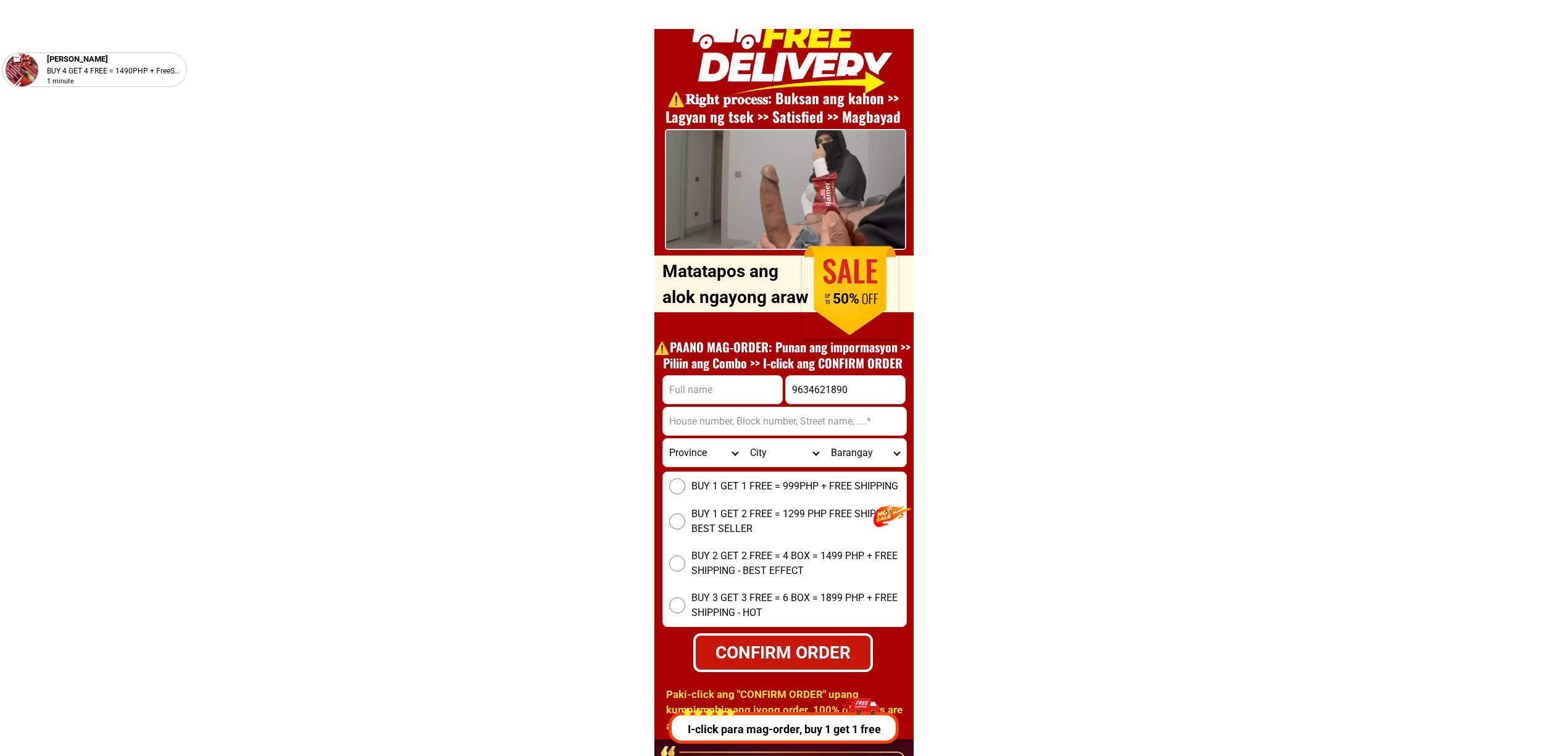
paste input ""[PERSON_NAME]"
type input "[PERSON_NAME]"
click at [796, 388] on input "9634621890" at bounding box center [845, 389] width 119 height 28
type input "09634621890"
click at [719, 403] on div "[PERSON_NAME]" at bounding box center [723, 389] width 120 height 29
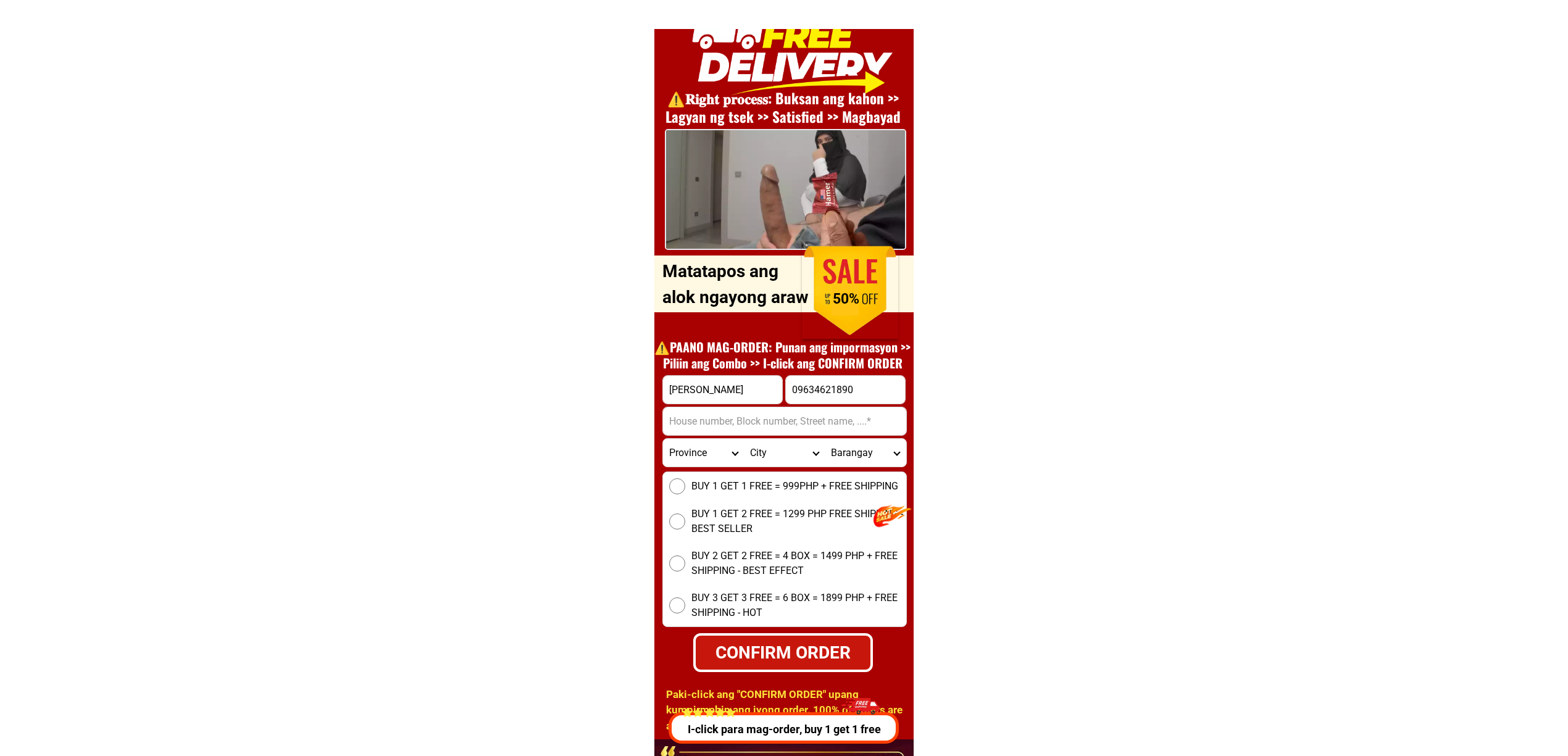
click at [737, 420] on input "Input address" at bounding box center [785, 421] width 243 height 28
paste input "Sitio manacolod"
type input "Sitio manacolod"
click at [699, 452] on select "Province [GEOGRAPHIC_DATA] [GEOGRAPHIC_DATA][PERSON_NAME][GEOGRAPHIC_DATA][GEOG…" at bounding box center [703, 453] width 81 height 28
click at [699, 451] on select "Province [GEOGRAPHIC_DATA] [GEOGRAPHIC_DATA][PERSON_NAME][GEOGRAPHIC_DATA][GEOG…" at bounding box center [703, 453] width 81 height 28
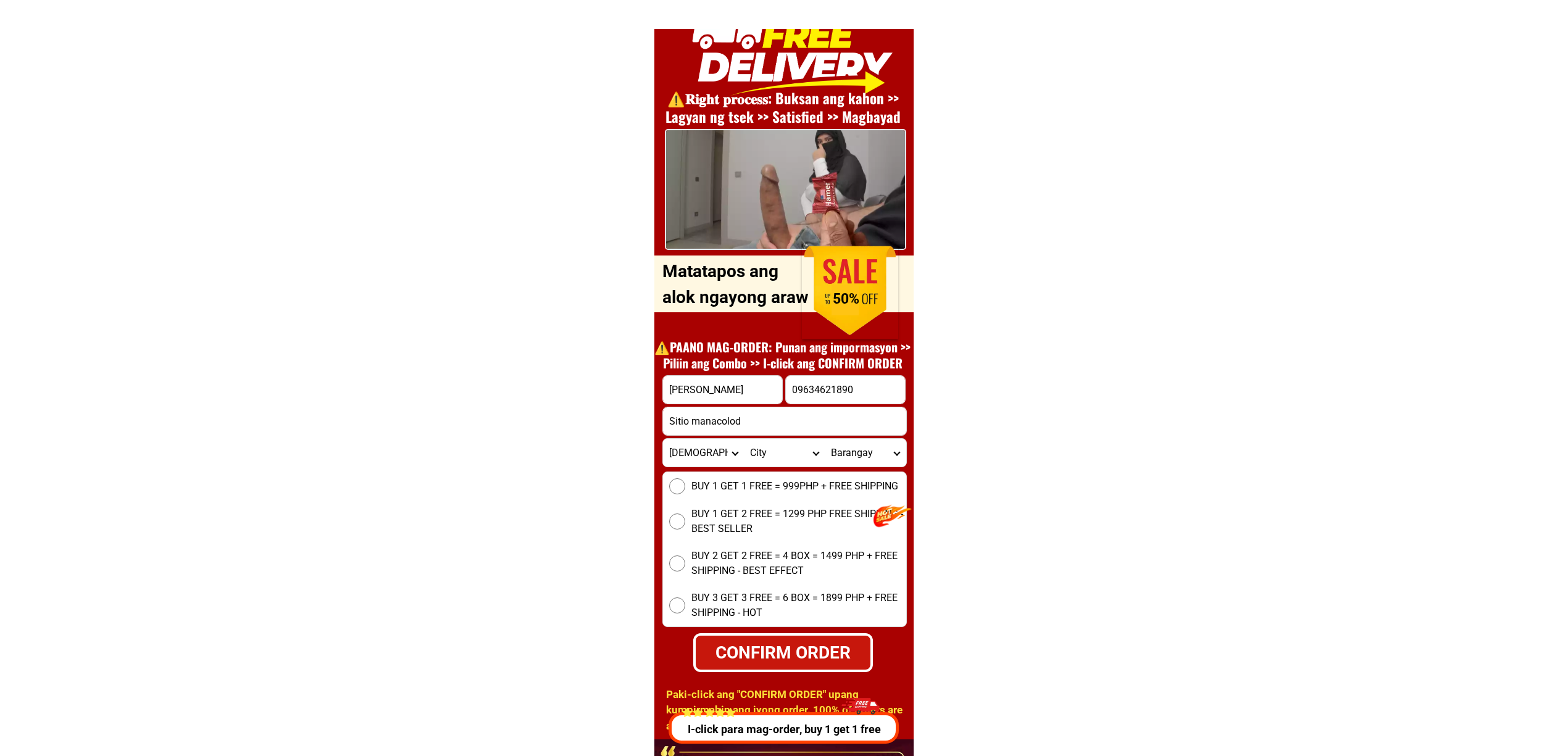
click at [699, 451] on select "Province [GEOGRAPHIC_DATA] [GEOGRAPHIC_DATA][PERSON_NAME][GEOGRAPHIC_DATA][GEOG…" at bounding box center [703, 453] width 81 height 28
select select "63_151"
click at [663, 439] on select "Province [GEOGRAPHIC_DATA] [GEOGRAPHIC_DATA][PERSON_NAME][GEOGRAPHIC_DATA][GEOG…" at bounding box center [703, 453] width 81 height 28
click at [786, 450] on select "City [PERSON_NAME] [PERSON_NAME][GEOGRAPHIC_DATA][GEOGRAPHIC_DATA]-[GEOGRAPHIC_…" at bounding box center [784, 453] width 81 height 28
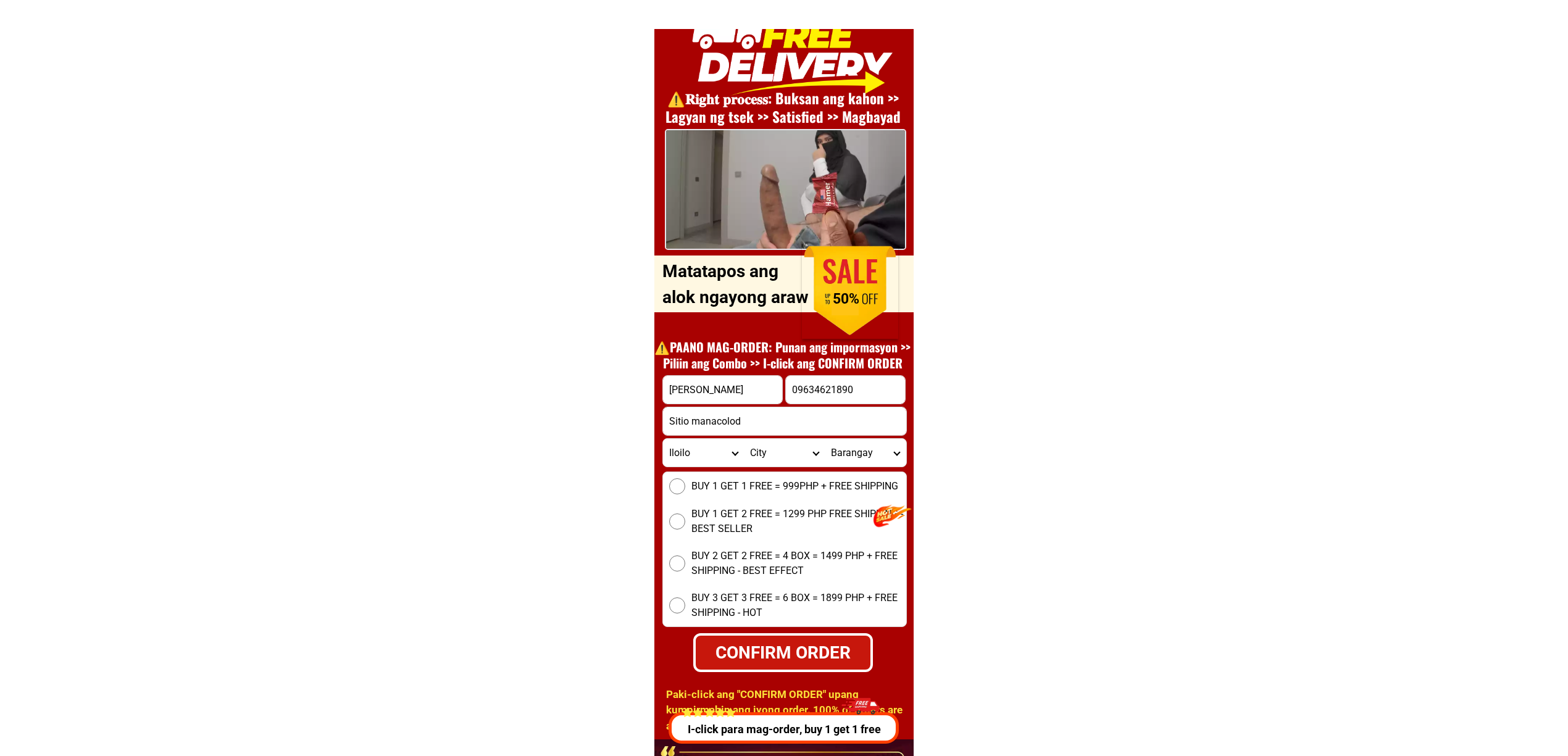
select select "63_15117"
click at [744, 439] on select "City [PERSON_NAME] [PERSON_NAME][GEOGRAPHIC_DATA][GEOGRAPHIC_DATA]-[GEOGRAPHIC_…" at bounding box center [784, 453] width 81 height 28
click at [858, 455] on select "Barangay Alapasco Alinsolong Banban [GEOGRAPHIC_DATA] Binon-an Bolhog Bulak nor…" at bounding box center [865, 453] width 81 height 28
click at [825, 439] on select "Barangay Alapasco Alinsolong Banban [GEOGRAPHIC_DATA] Binon-an Bolhog Bulak nor…" at bounding box center [865, 453] width 81 height 28
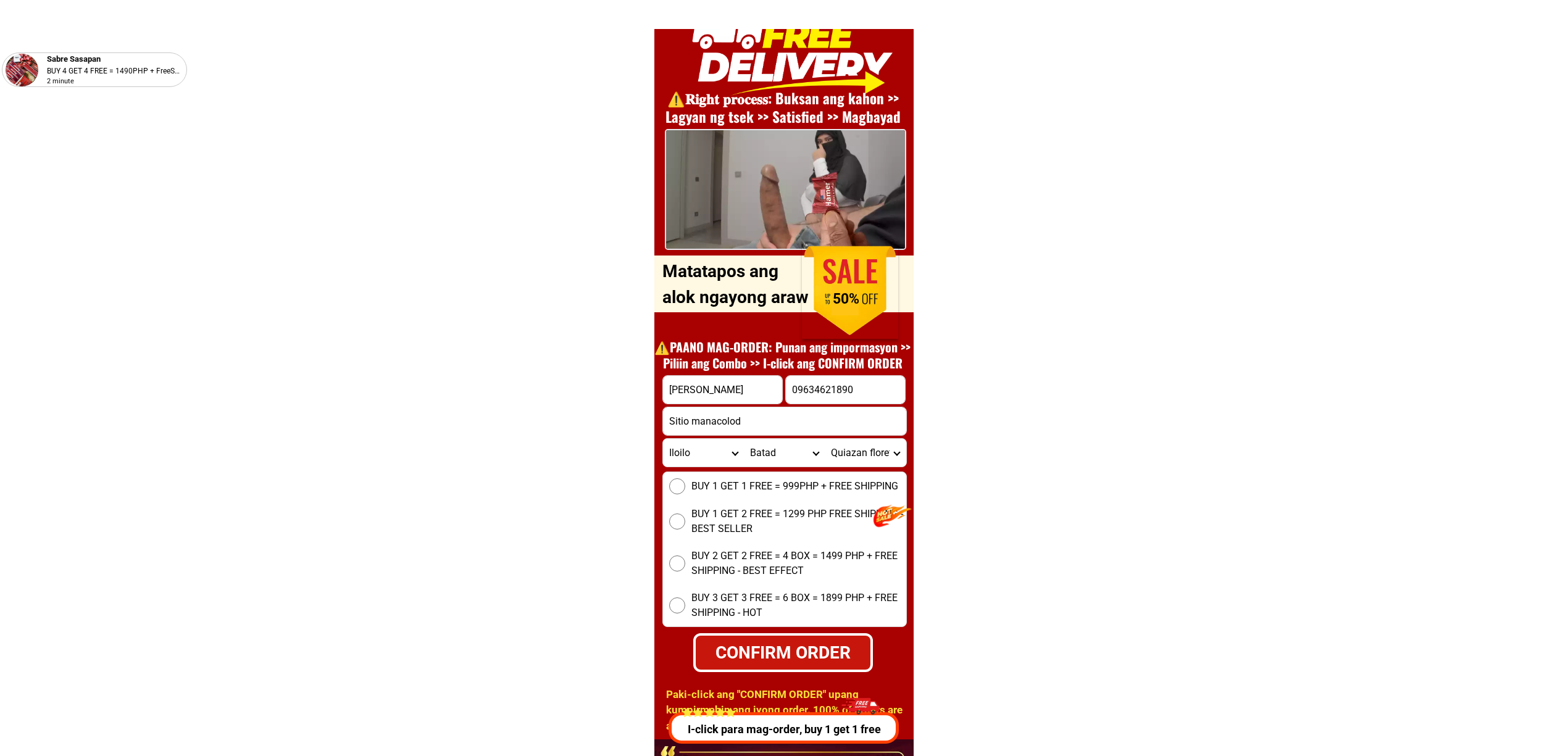
click at [845, 452] on select "Barangay Alapasco Alinsolong Banban [GEOGRAPHIC_DATA] Binon-an Bolhog Bulak nor…" at bounding box center [865, 453] width 81 height 28
select select "63_151172550"
click at [825, 439] on select "Barangay Alapasco Alinsolong Banban [GEOGRAPHIC_DATA] Binon-an Bolhog Bulak nor…" at bounding box center [865, 453] width 81 height 28
click at [697, 487] on span "BUY 1 GET 1 FREE = 999PHP + FREE SHIPPING" at bounding box center [795, 486] width 207 height 15
click at [685, 487] on input "BUY 1 GET 1 FREE = 999PHP + FREE SHIPPING" at bounding box center [677, 486] width 16 height 16
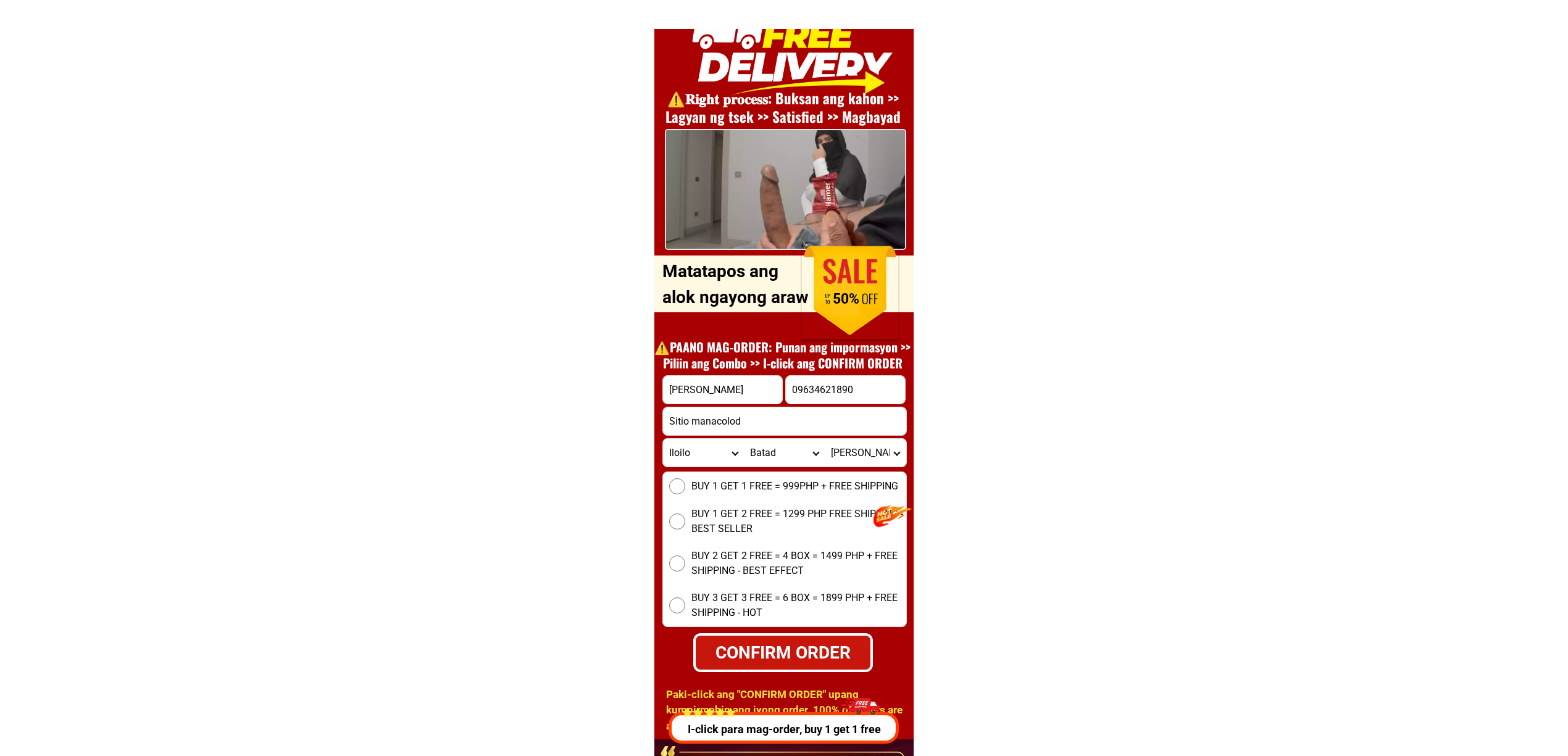
radio input "true"
click at [808, 656] on div "CONFIRM ORDER" at bounding box center [783, 652] width 176 height 26
type input "Sitio manacolod"
radio input "true"
